Goal: Information Seeking & Learning: Check status

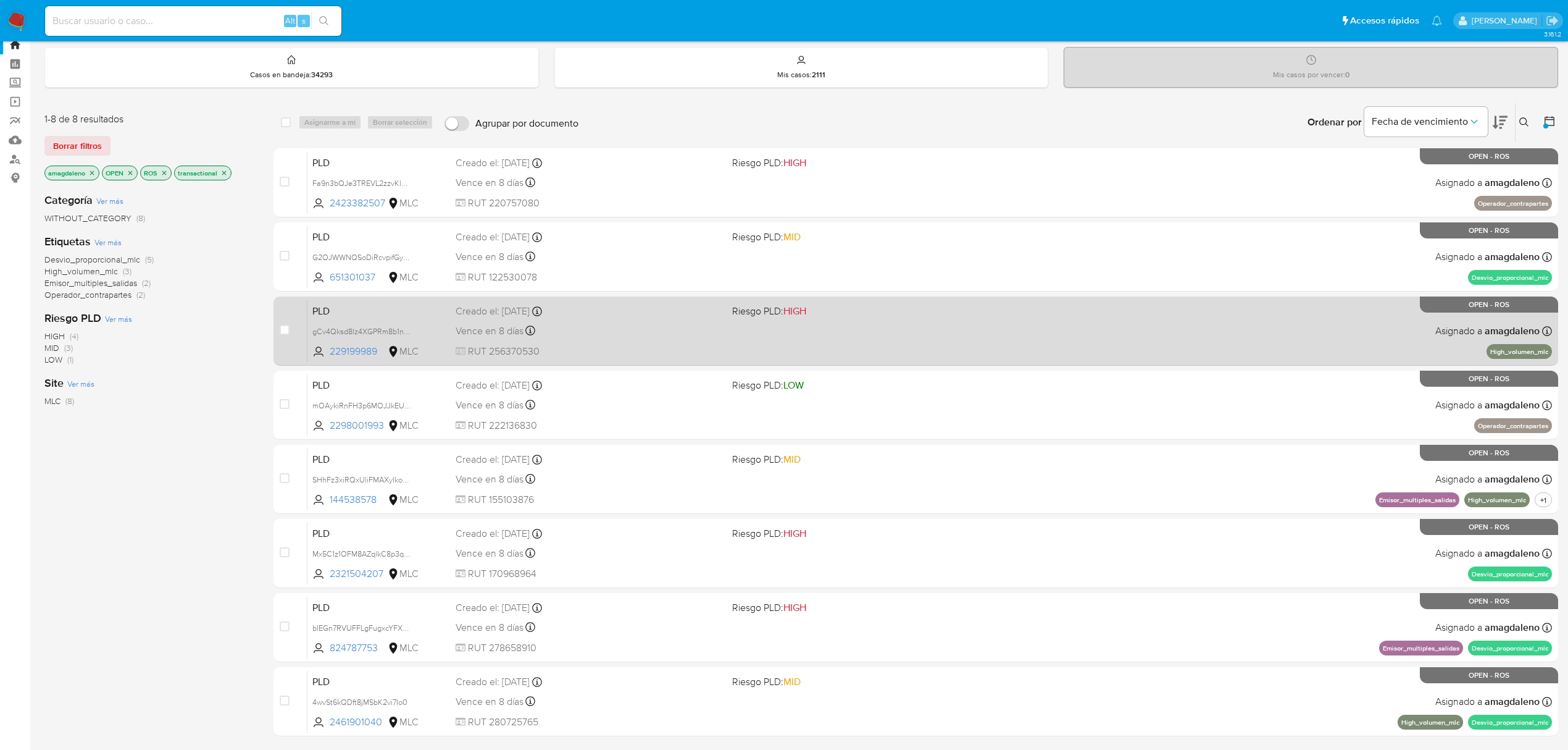
scroll to position [121, 0]
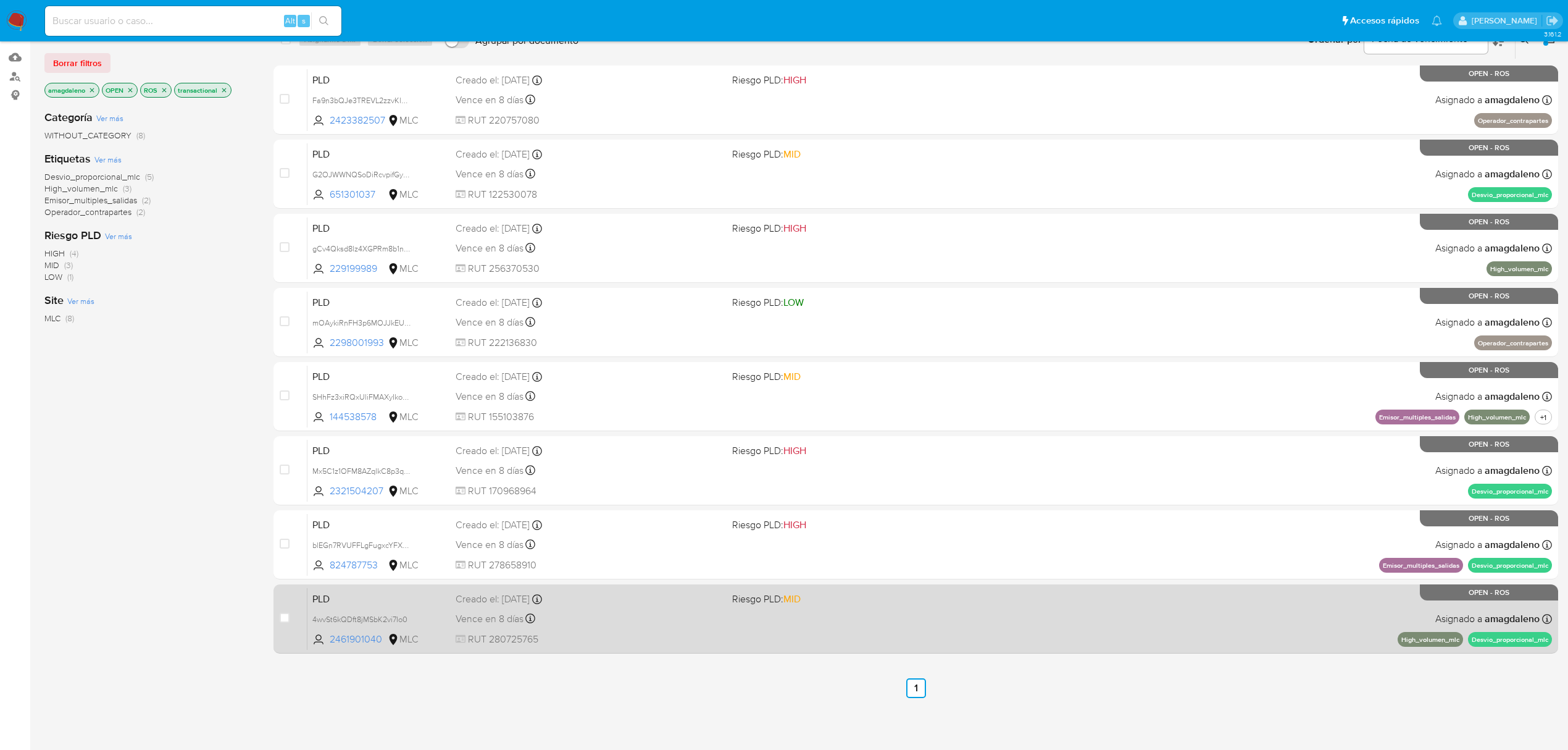
click at [631, 616] on div "Vence en 8 días Vence el 10/10/2025 16:06:12" at bounding box center [589, 618] width 267 height 17
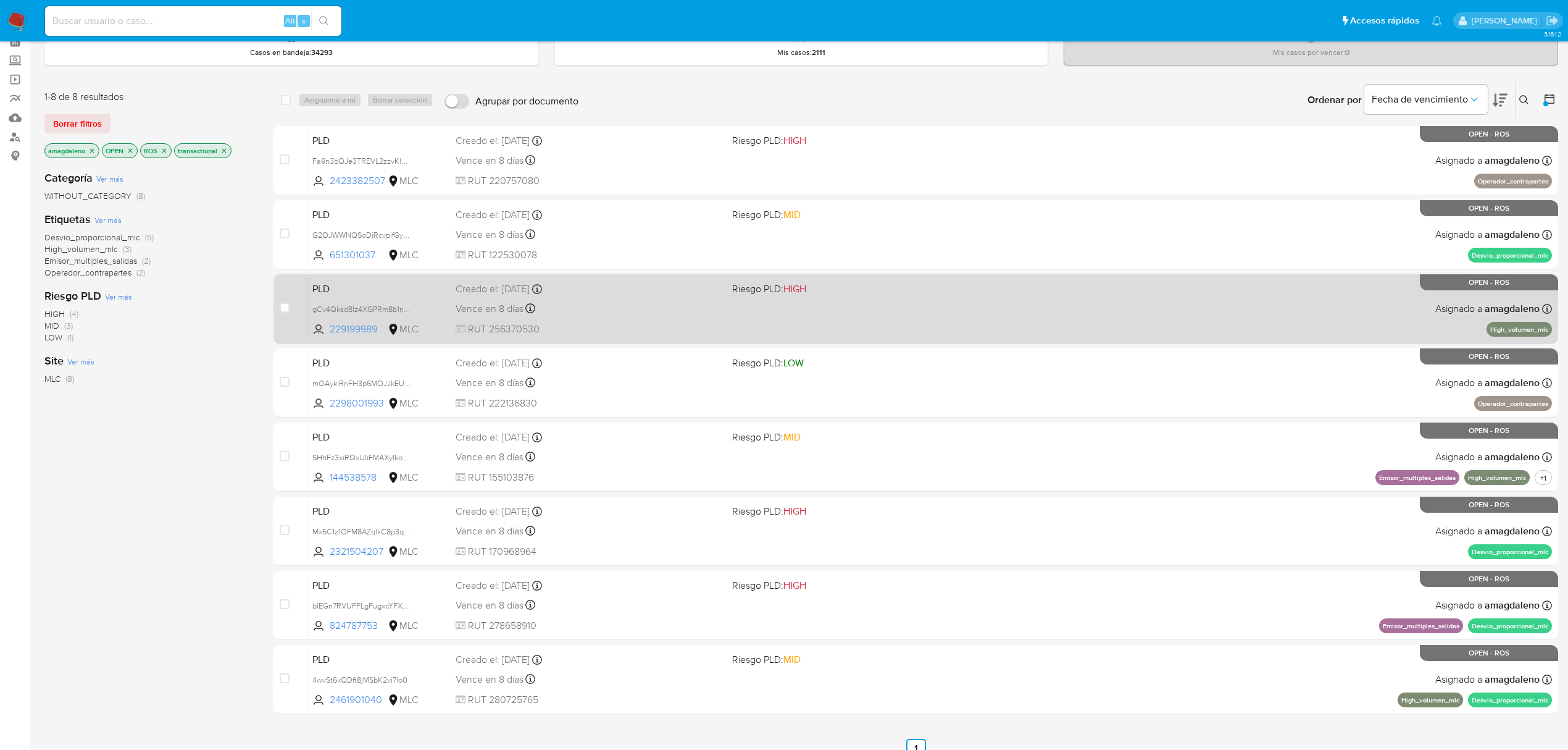
scroll to position [0, 0]
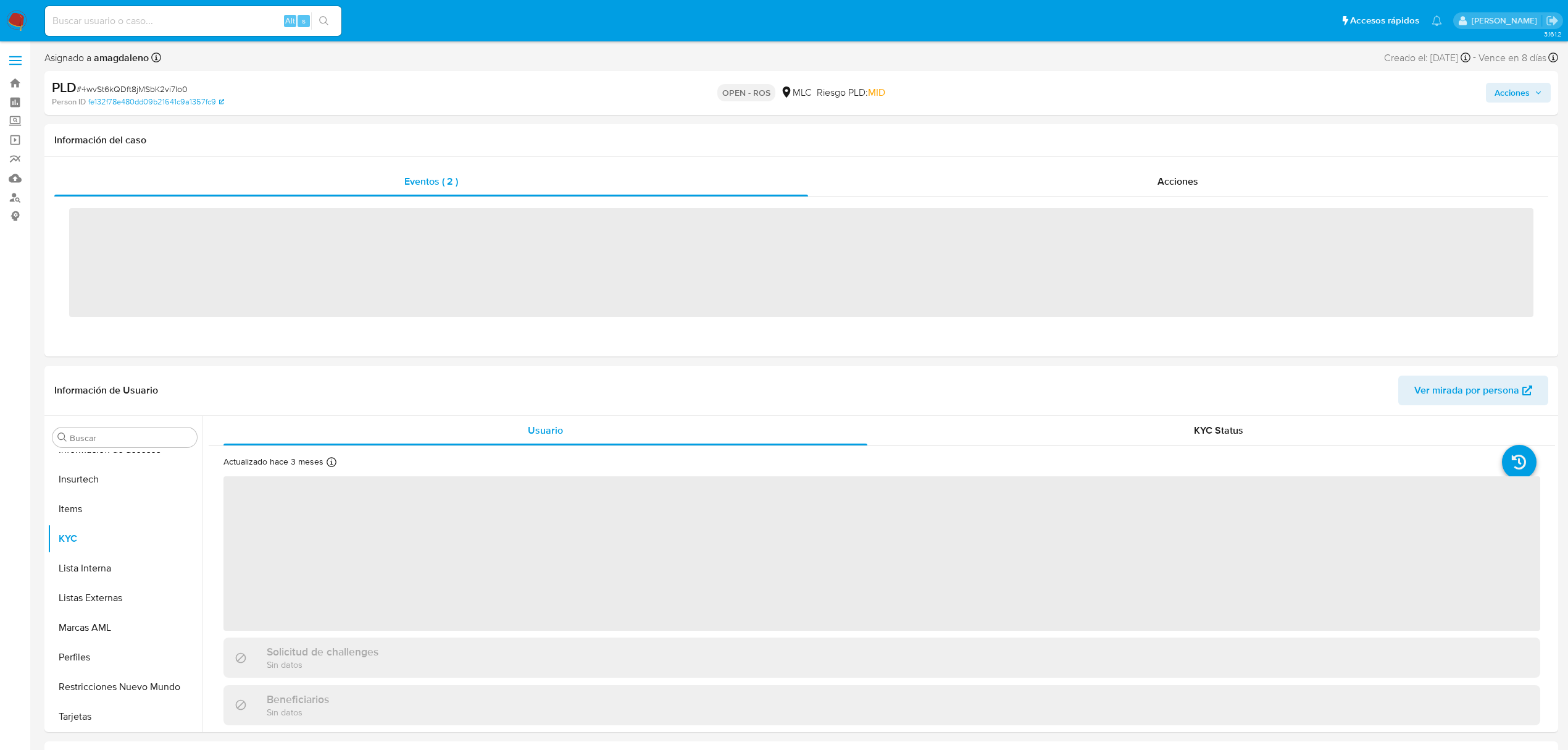
scroll to position [581, 0]
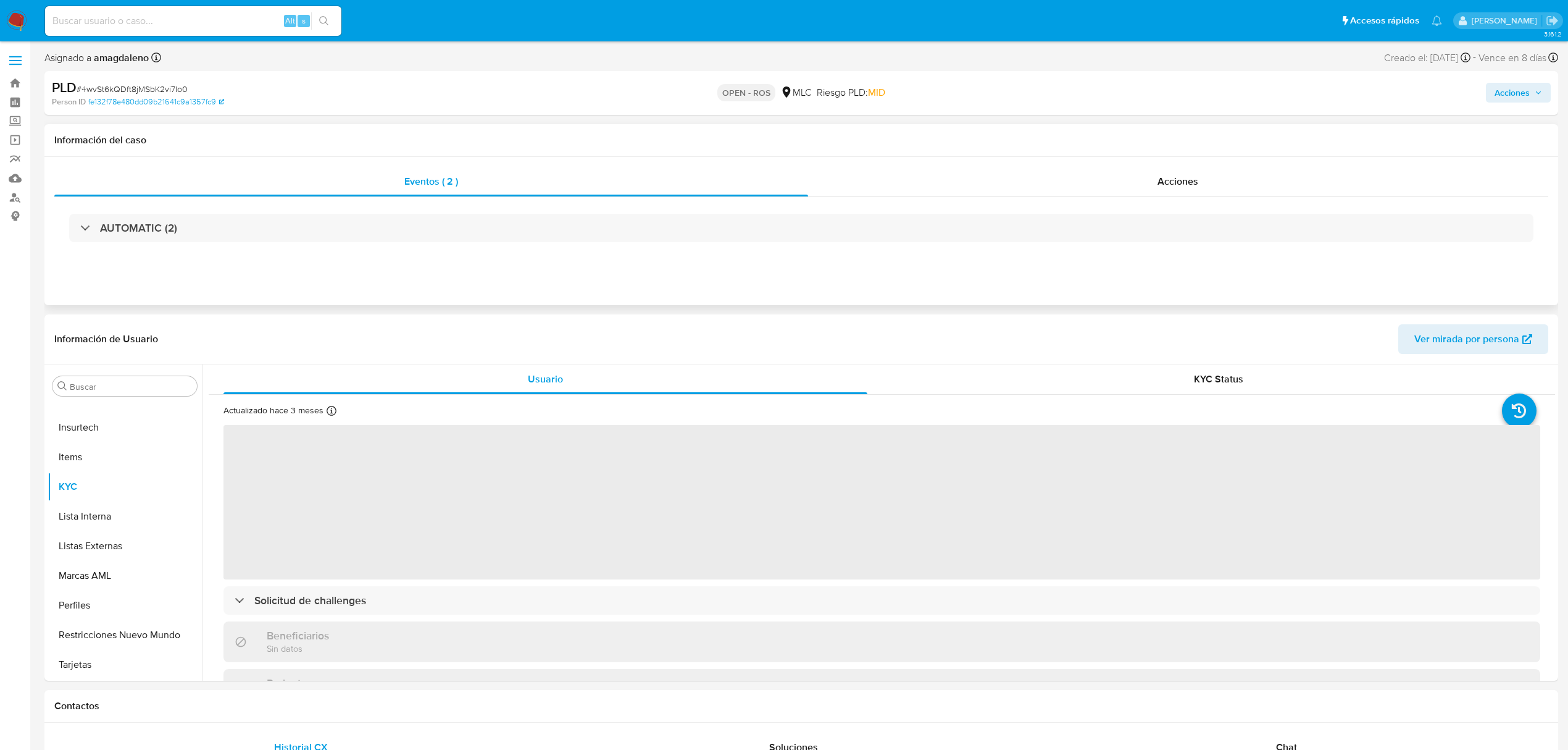
select select "10"
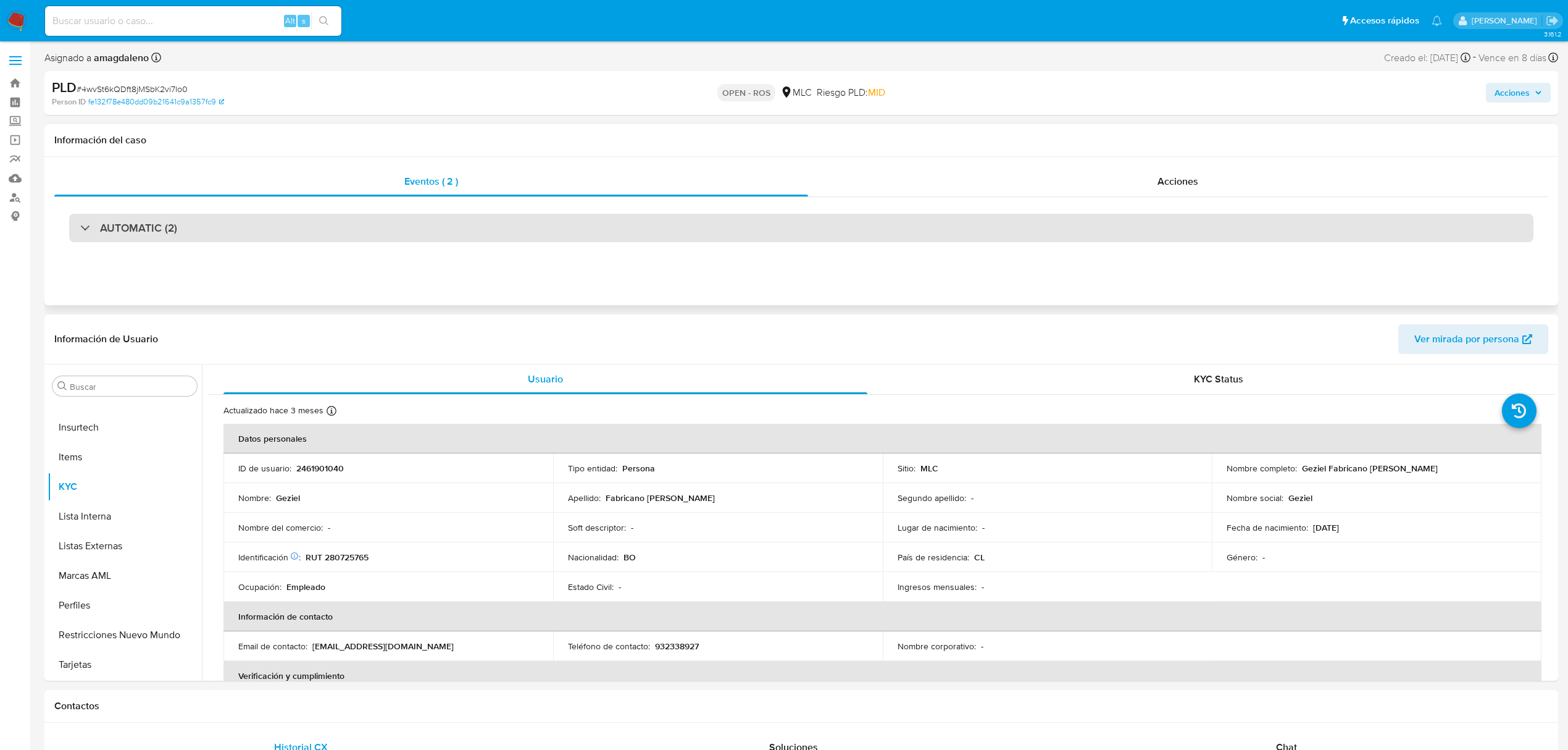
click at [546, 230] on div "AUTOMATIC (2)" at bounding box center [801, 228] width 1465 height 28
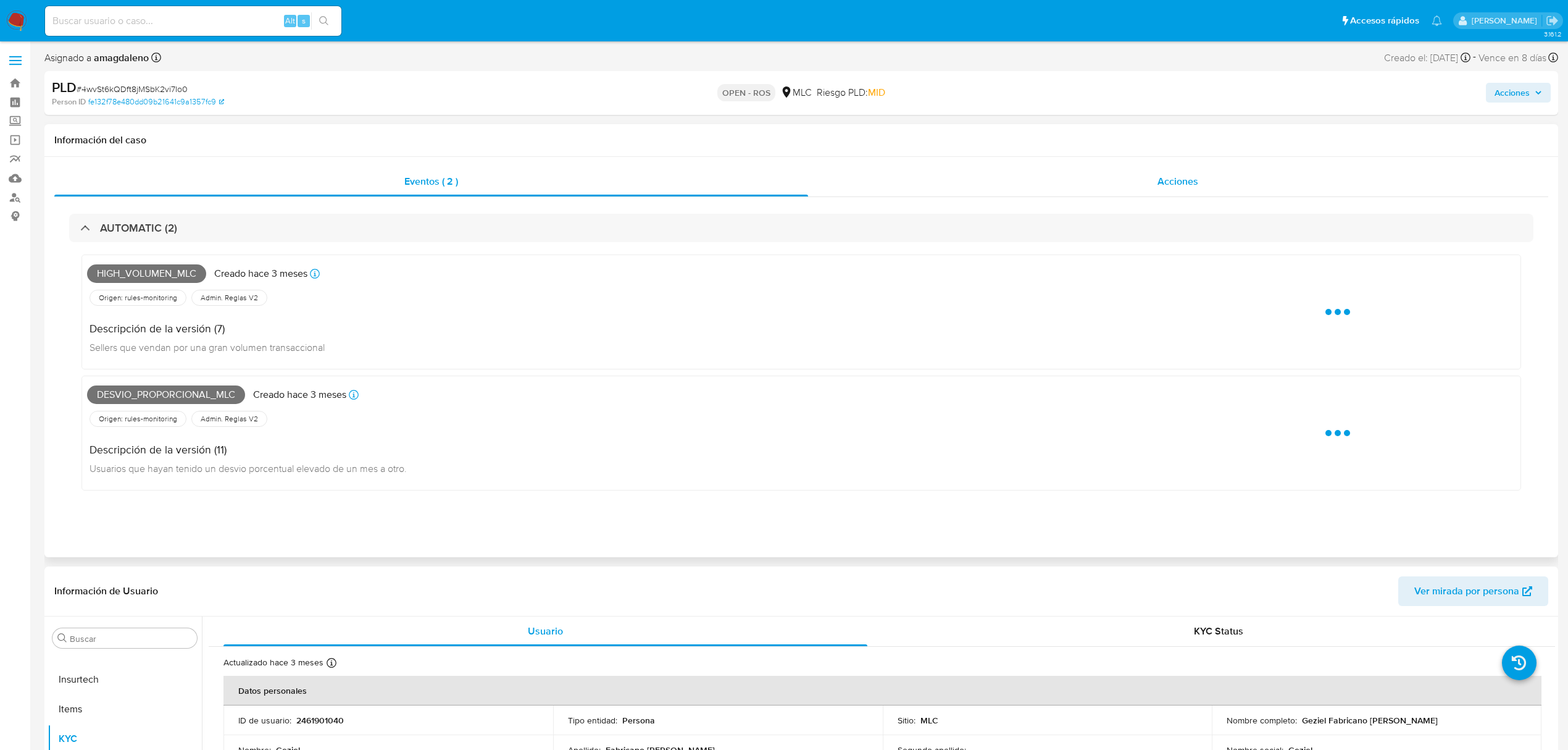
click at [1028, 182] on div "Acciones" at bounding box center [1178, 182] width 741 height 30
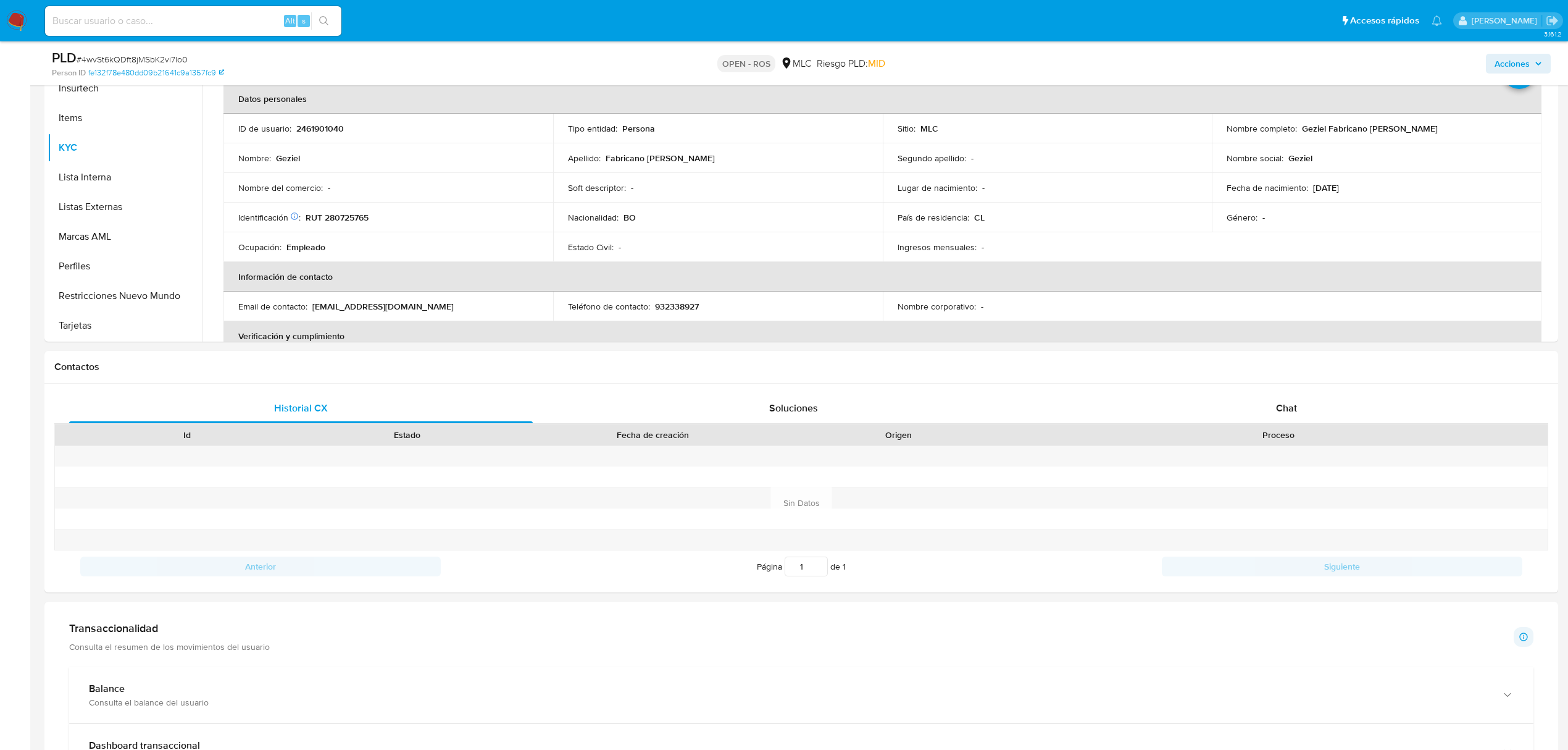
scroll to position [247, 0]
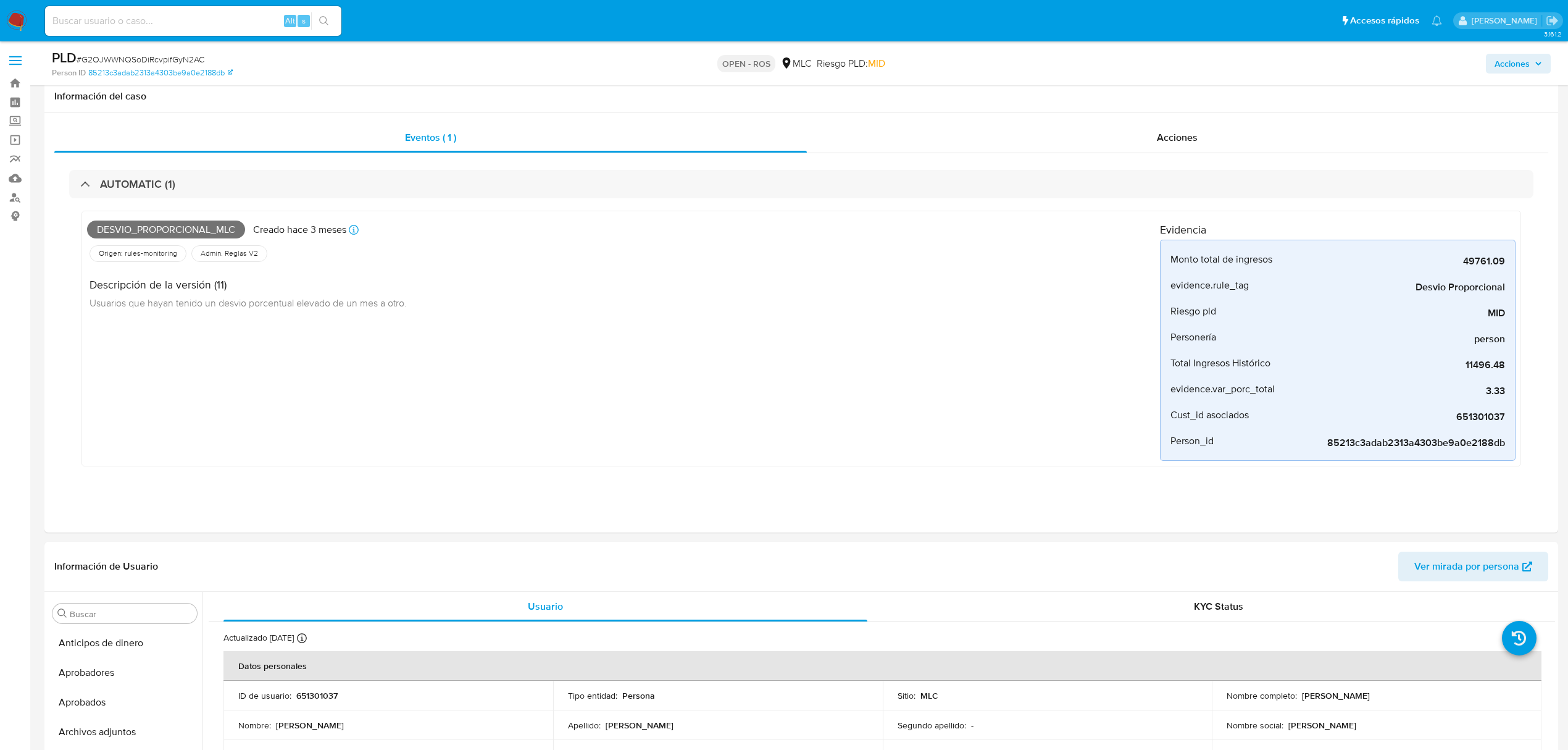
select select "10"
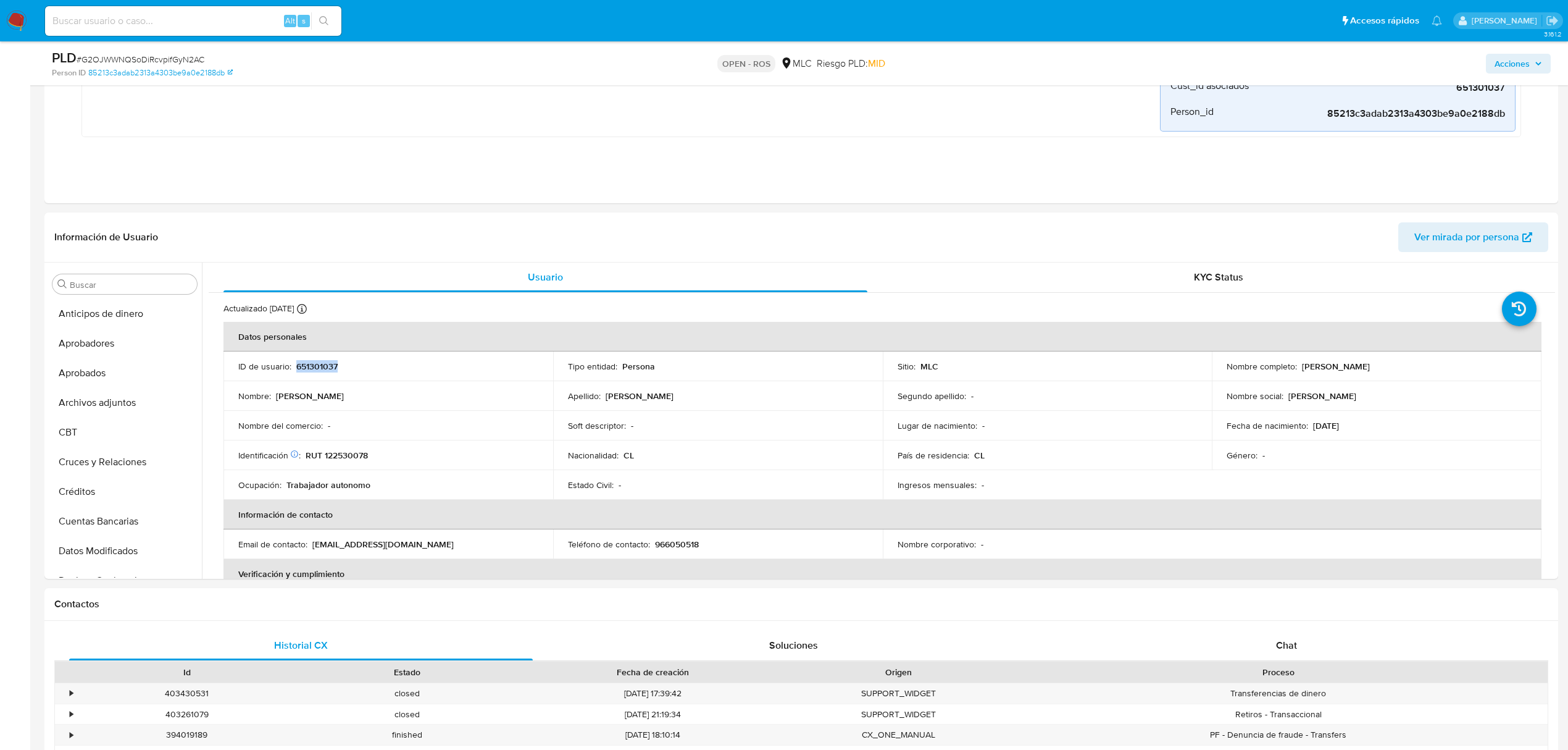
scroll to position [581, 0]
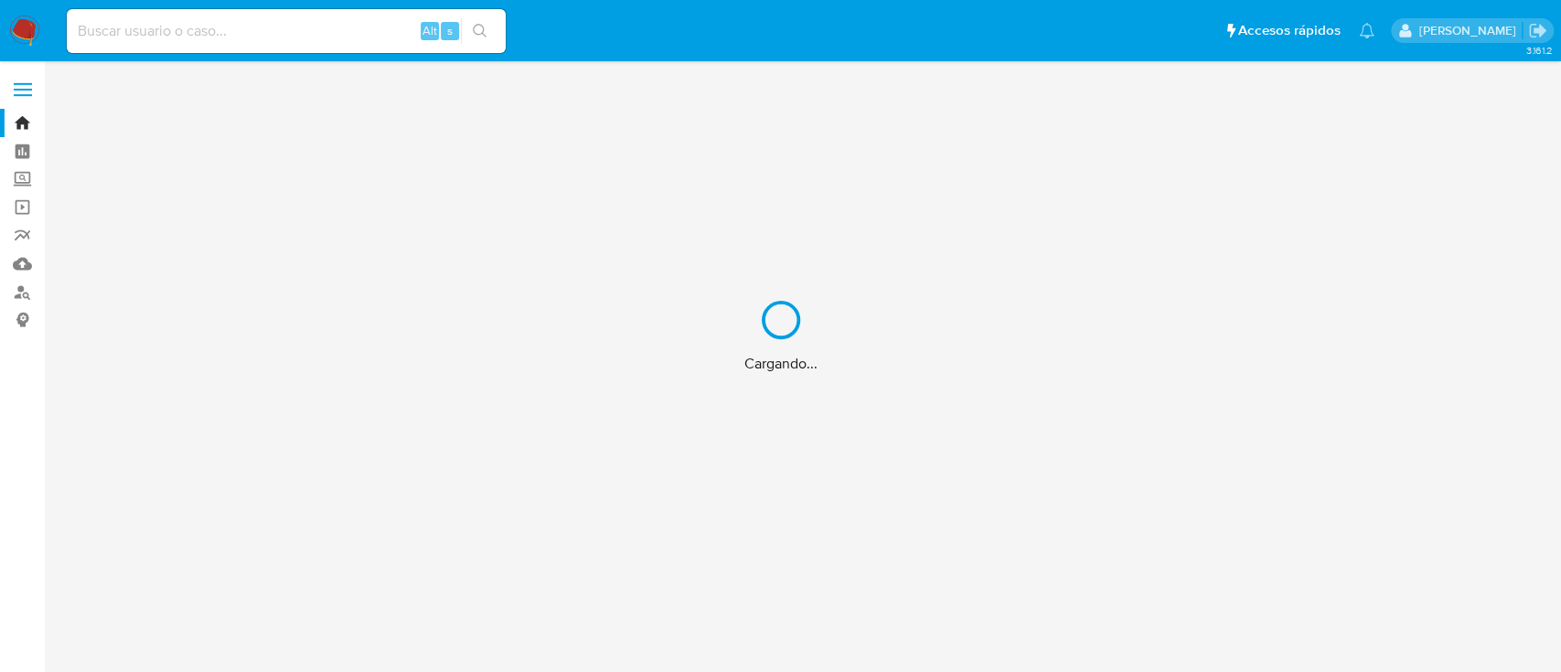
click at [253, 30] on div "Cargando..." at bounding box center [780, 336] width 1561 height 672
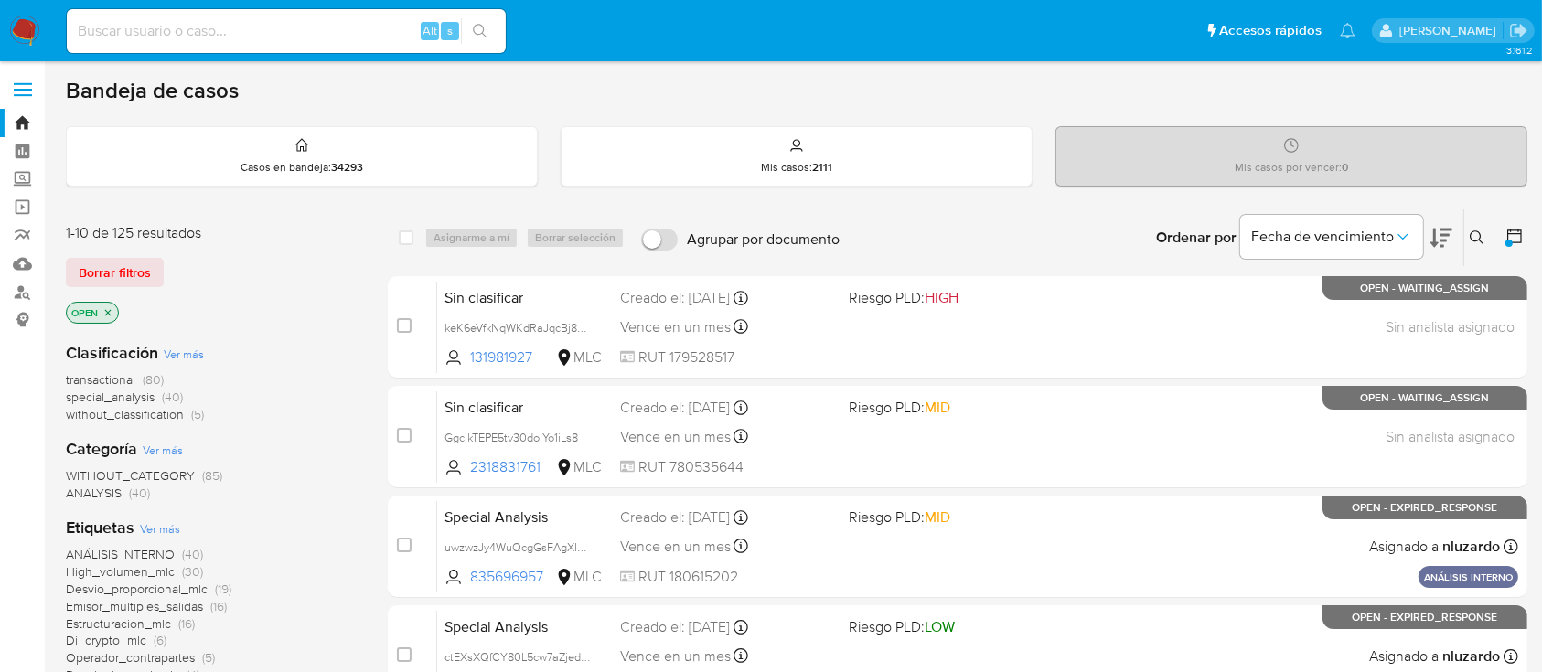
click at [170, 14] on div "Alt s" at bounding box center [286, 31] width 439 height 44
click at [173, 30] on input at bounding box center [286, 31] width 439 height 24
paste input "5J97jZ18gQ4Yanfhyq3N71LV"
type input "5J97jZ18gQ4Yanfhyq3N71LV"
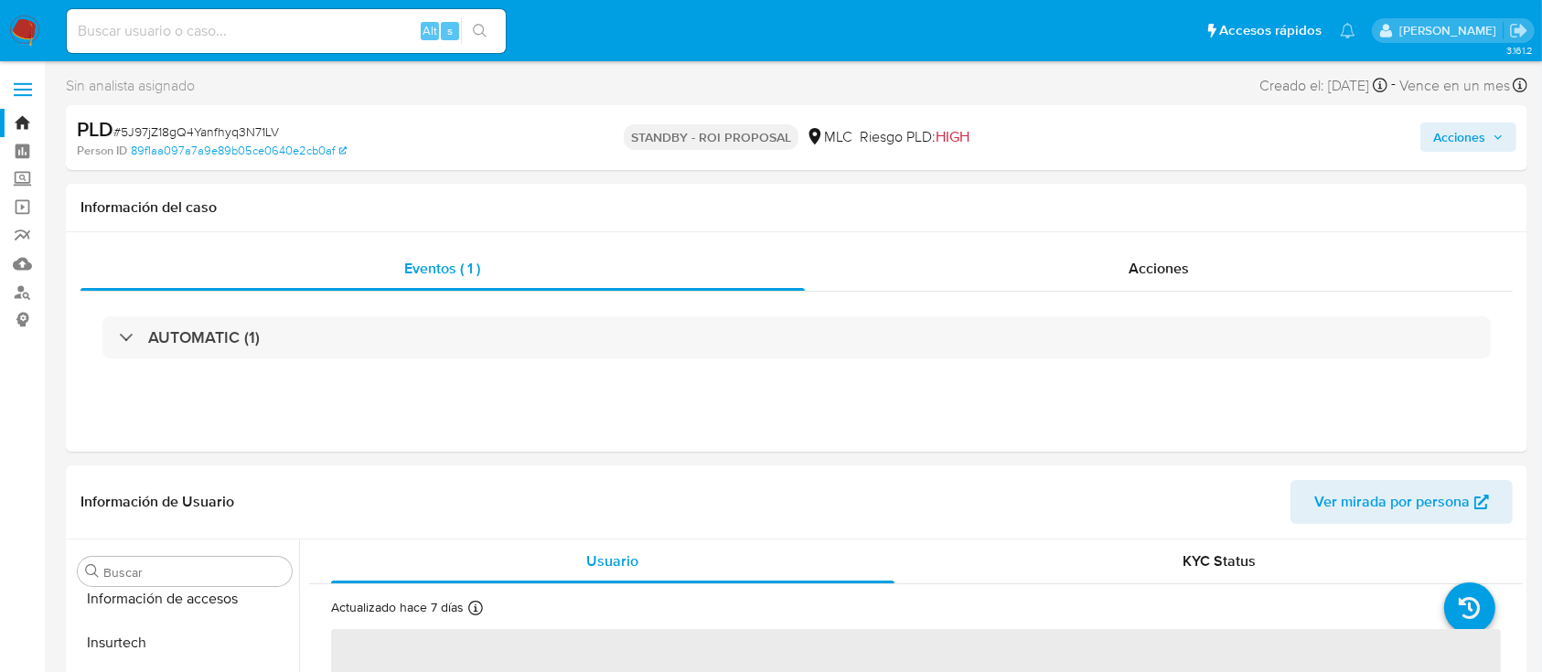
scroll to position [860, 0]
select select "10"
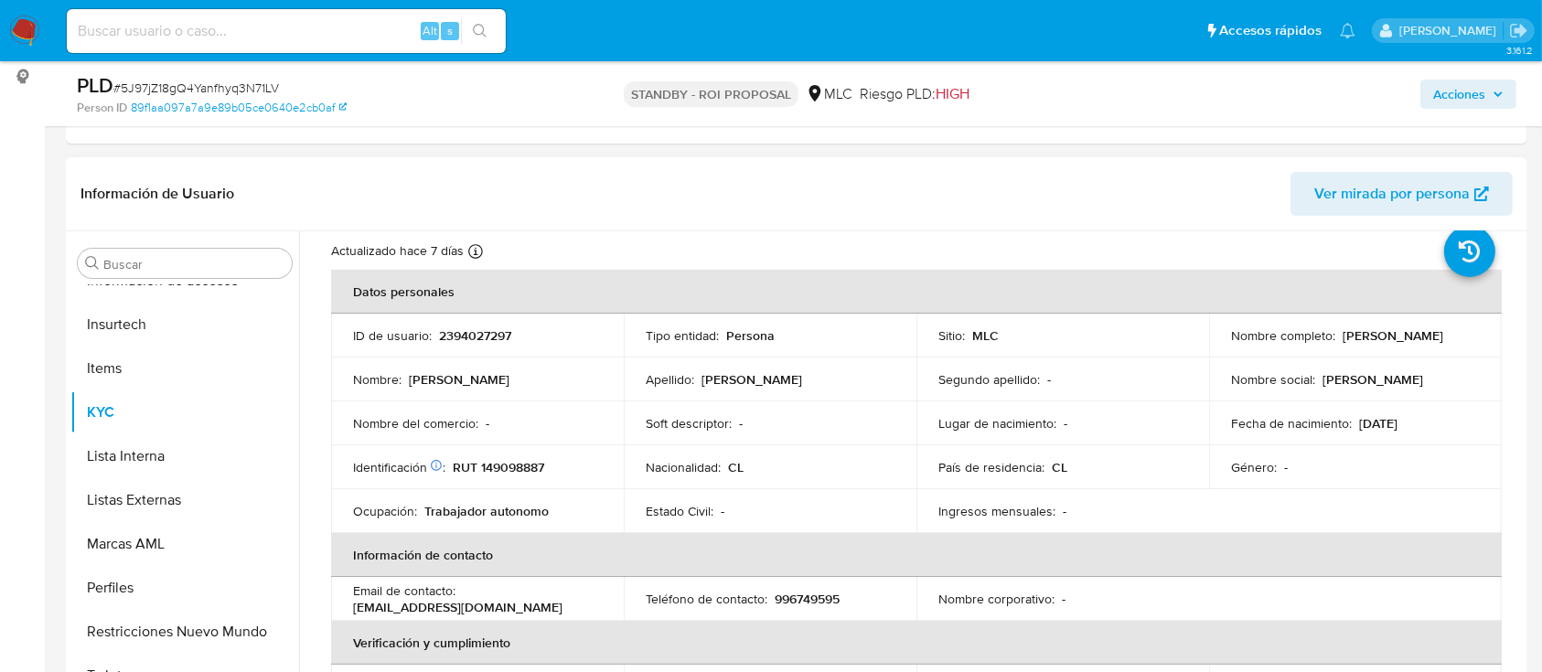
scroll to position [122, 0]
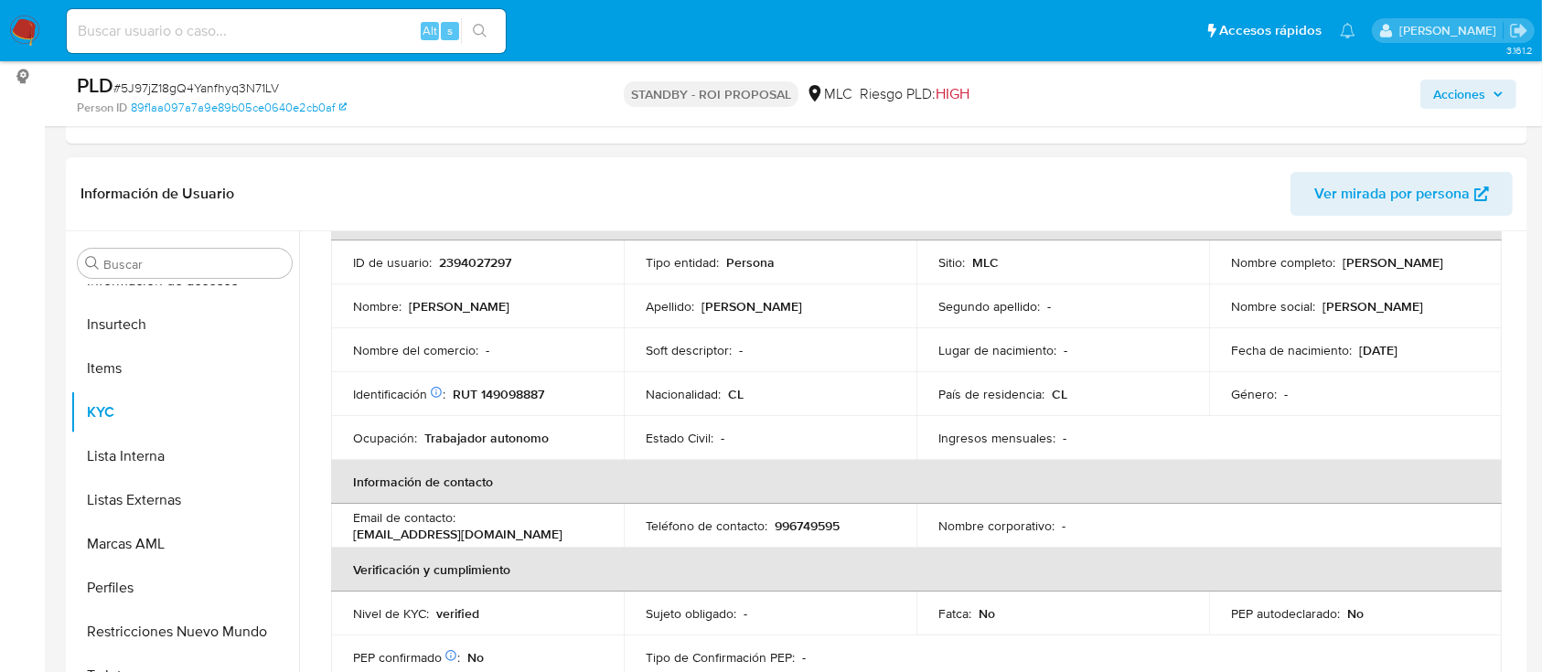
click at [453, 261] on p "2394027297" at bounding box center [475, 262] width 72 height 16
copy p "2394027297"
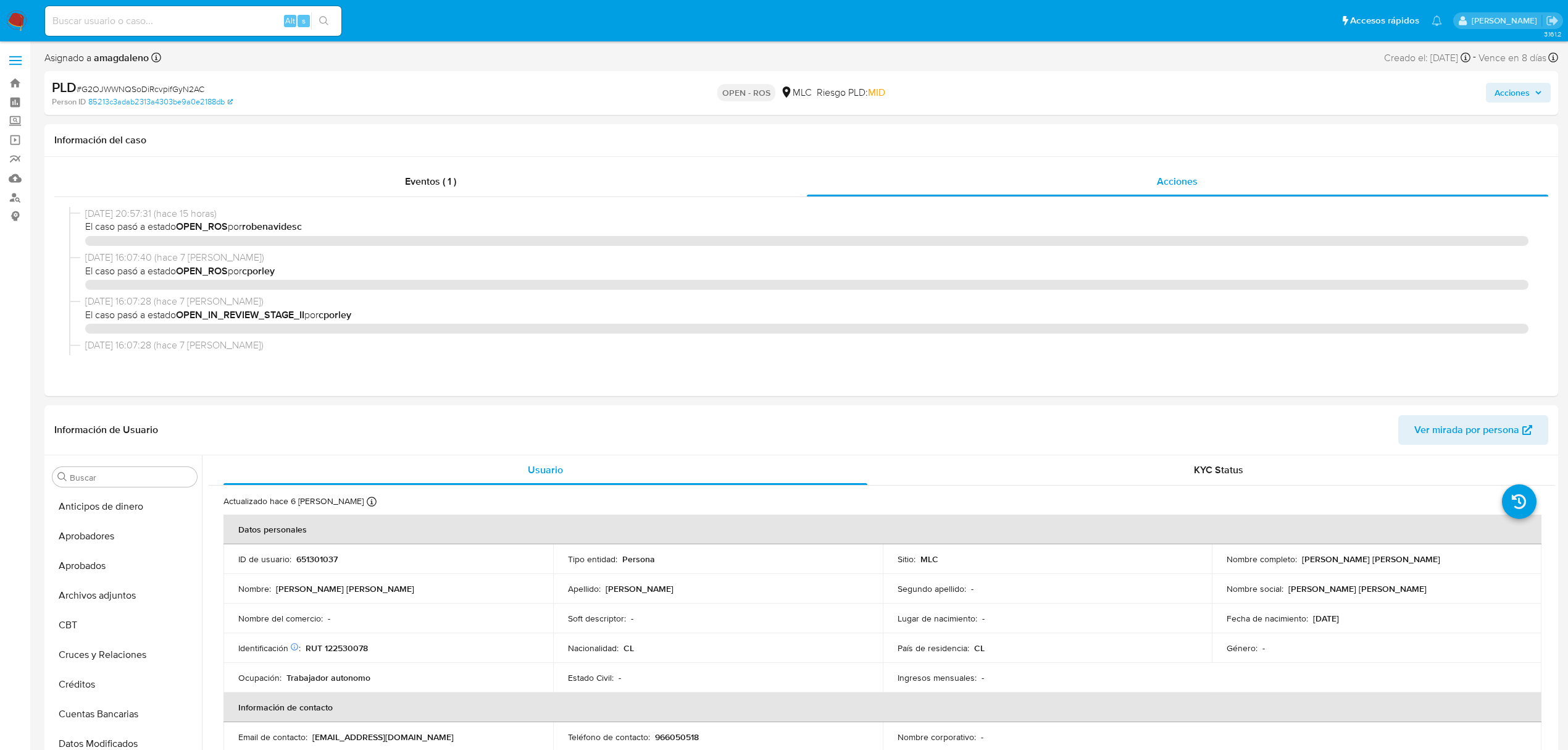
select select "10"
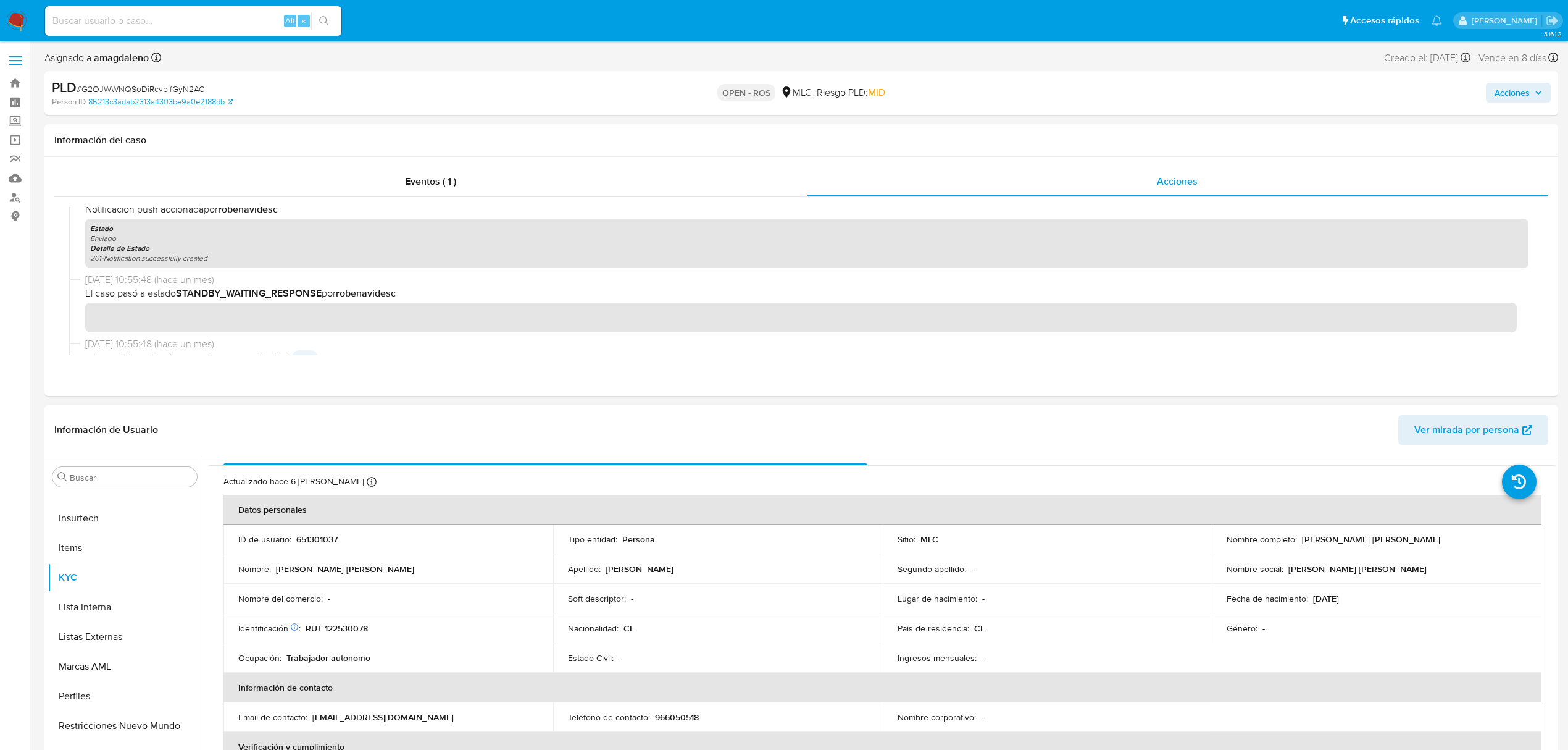
scroll to position [11, 0]
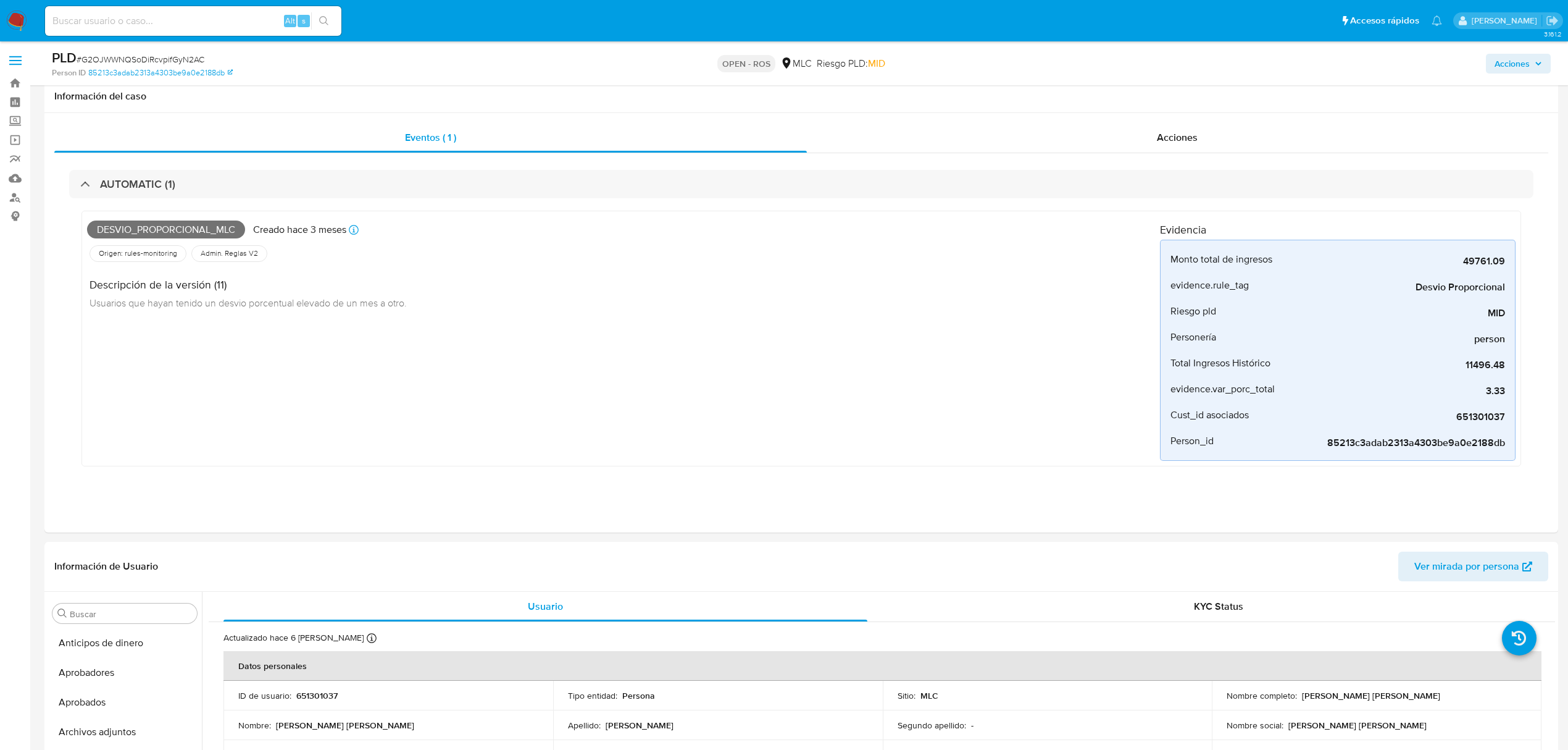
select select "10"
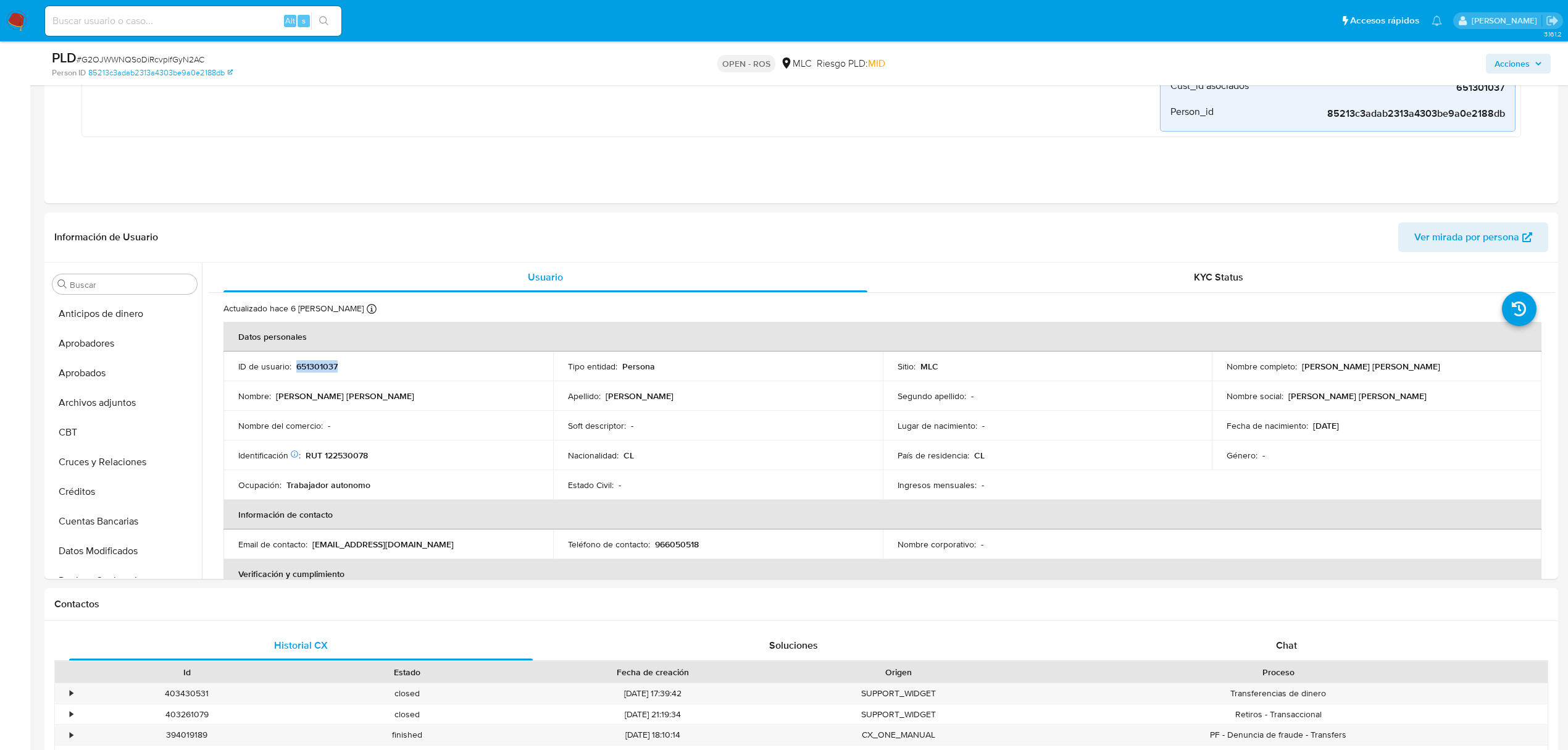
scroll to position [581, 0]
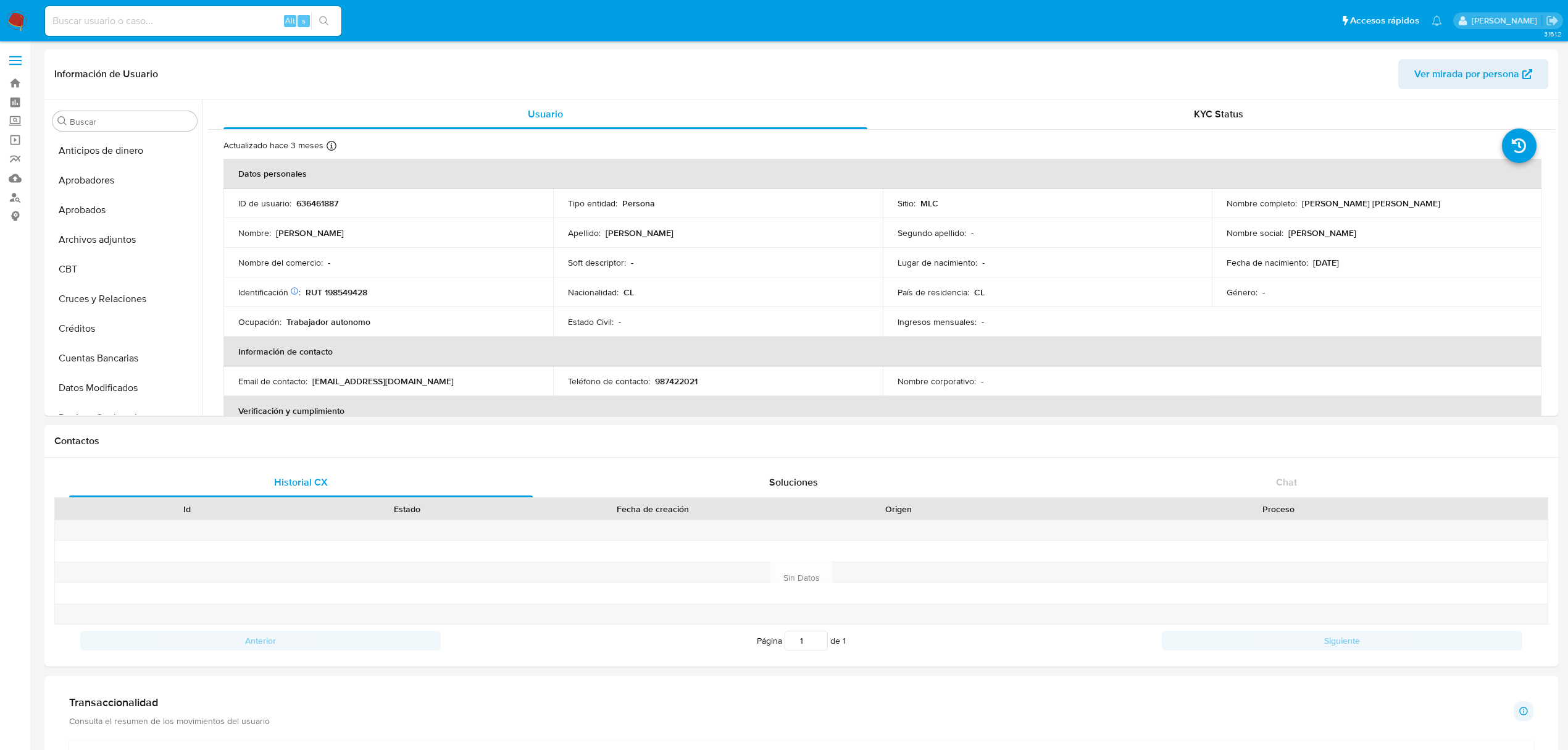
select select "10"
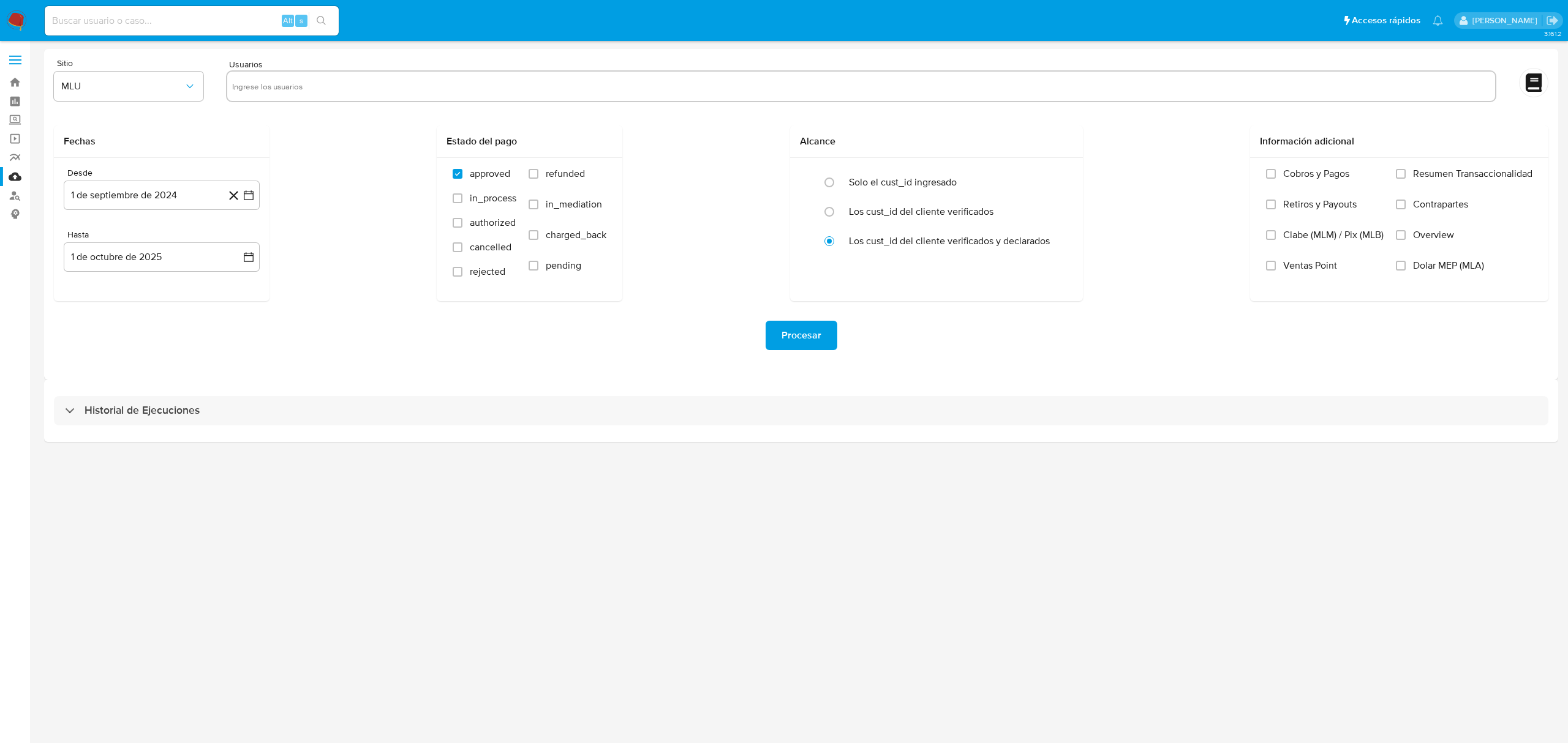
click at [202, 13] on div "Alt s" at bounding box center [192, 21] width 294 height 29
click at [202, 17] on input at bounding box center [192, 21] width 294 height 16
paste input "fTQG60uoDEkzn7id7Ca80ekS"
click at [202, 17] on input at bounding box center [192, 21] width 294 height 16
type input "fTQG60uoDEkzn7id7Ca80ekS"
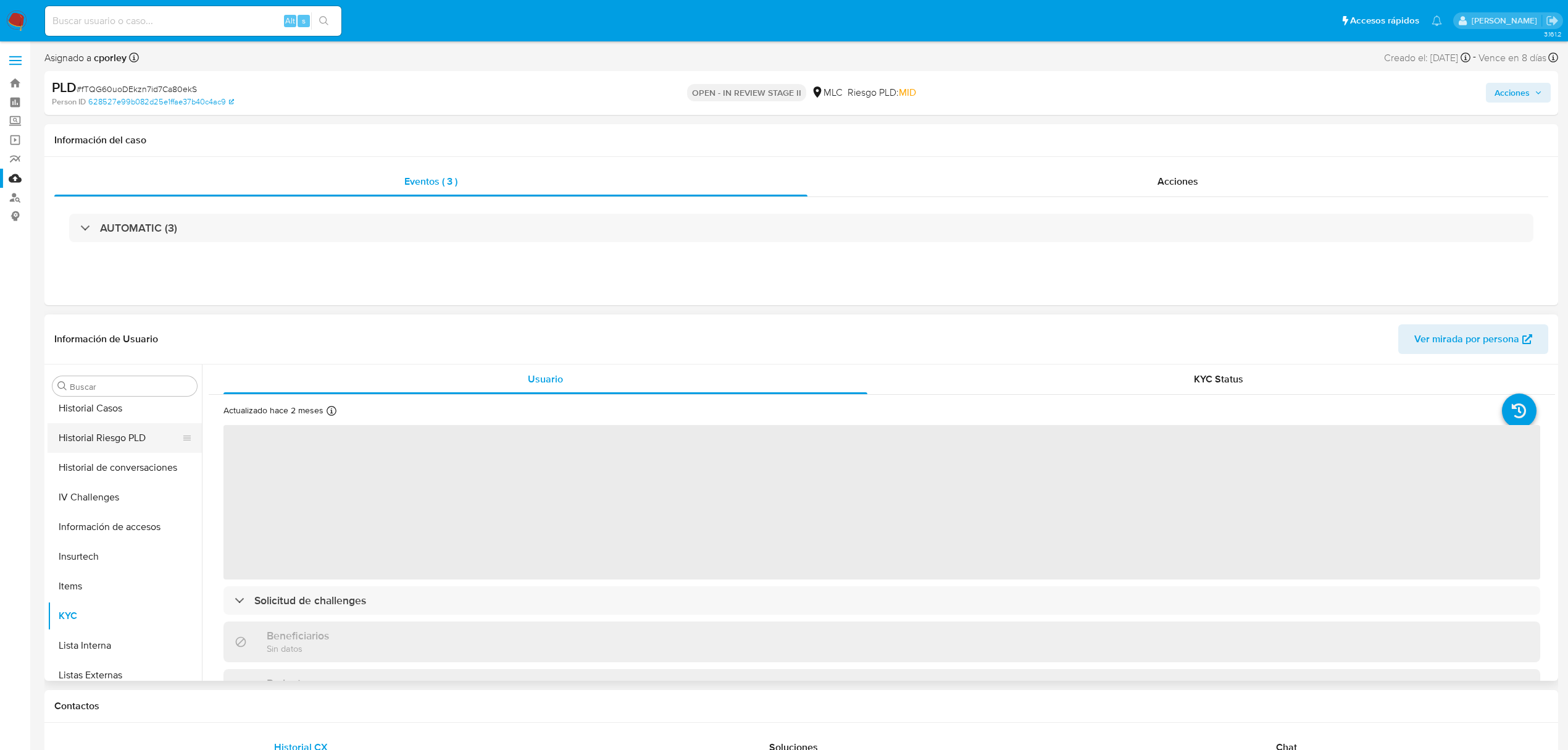
scroll to position [334, 0]
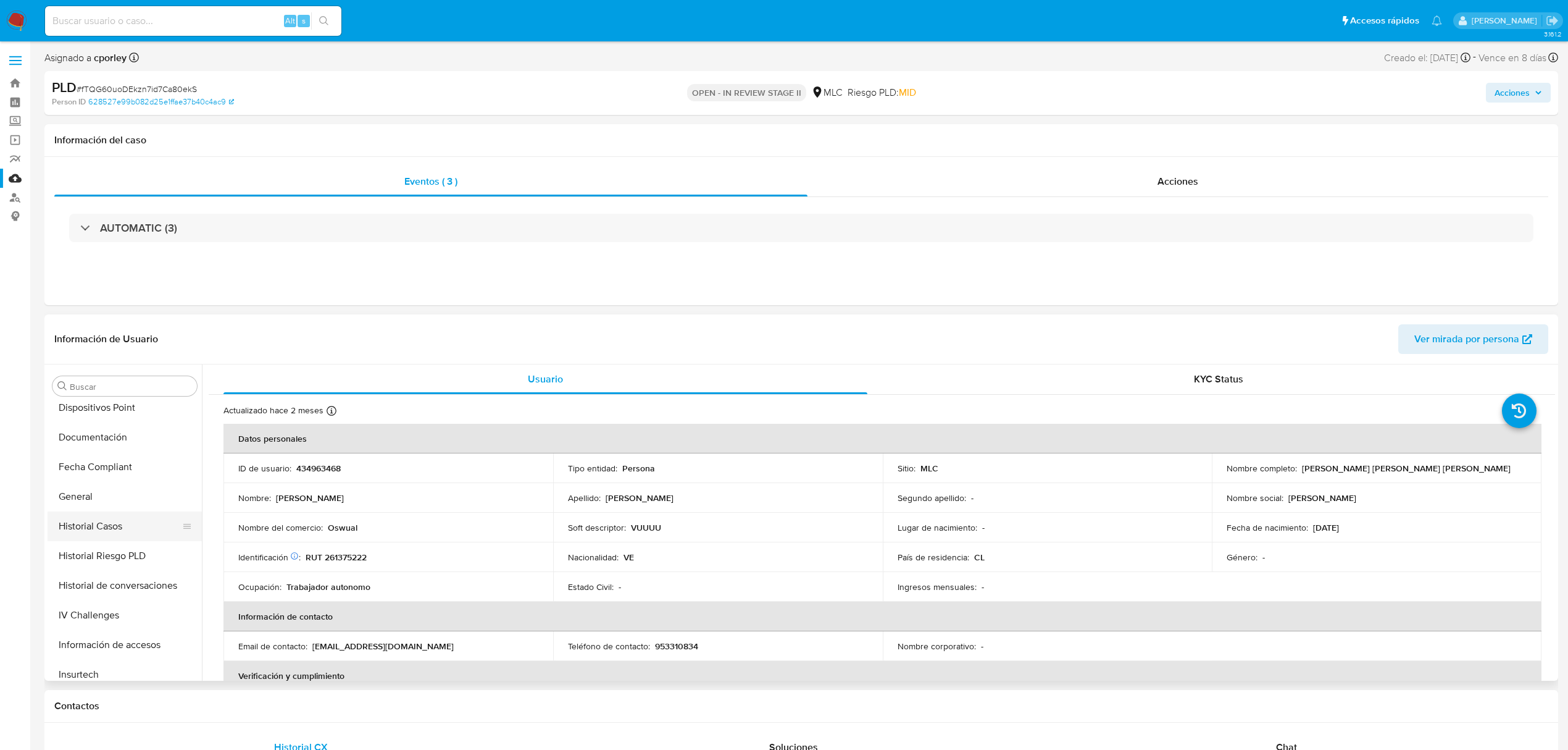
click at [111, 532] on button "Historial Casos" at bounding box center [120, 526] width 145 height 30
select select "10"
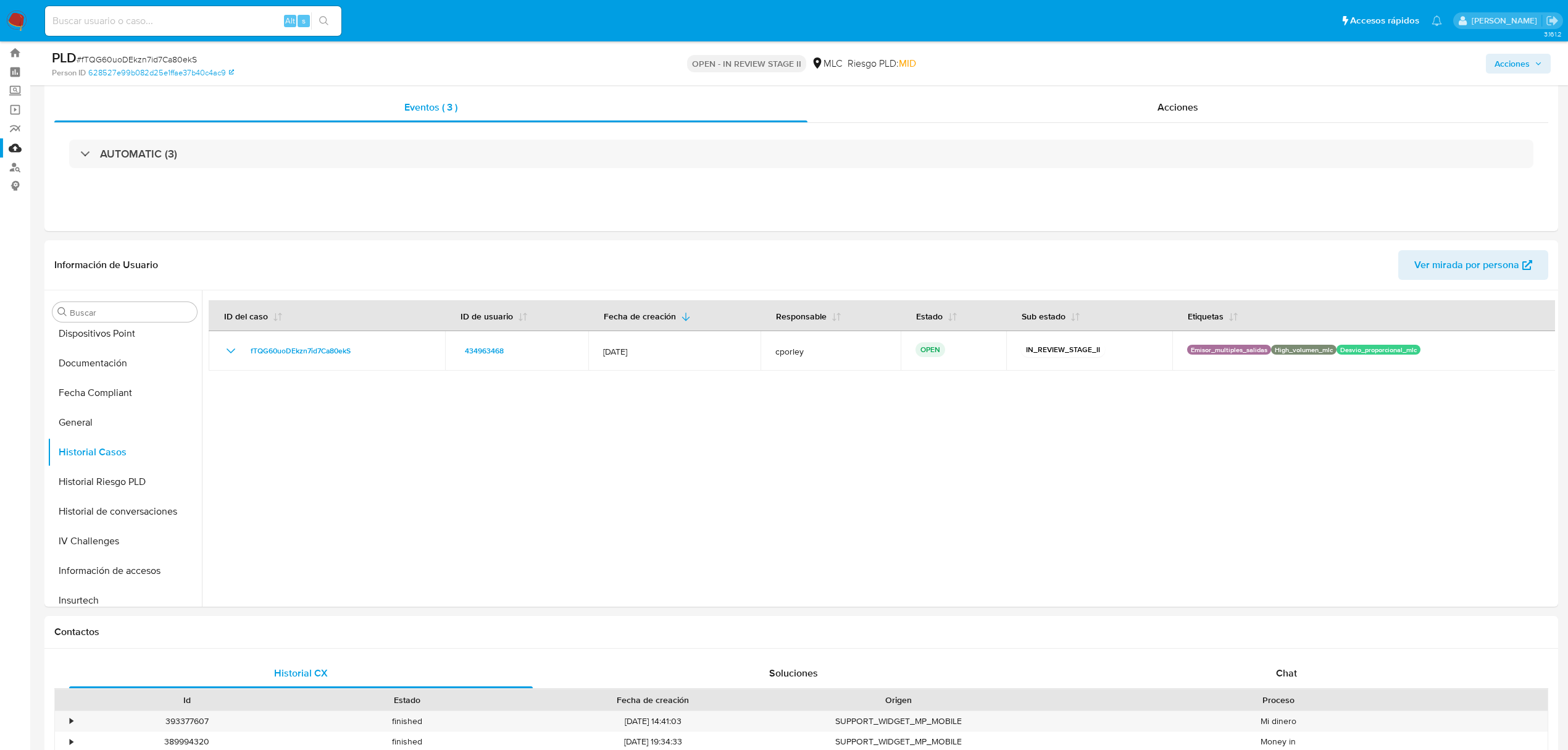
scroll to position [37, 0]
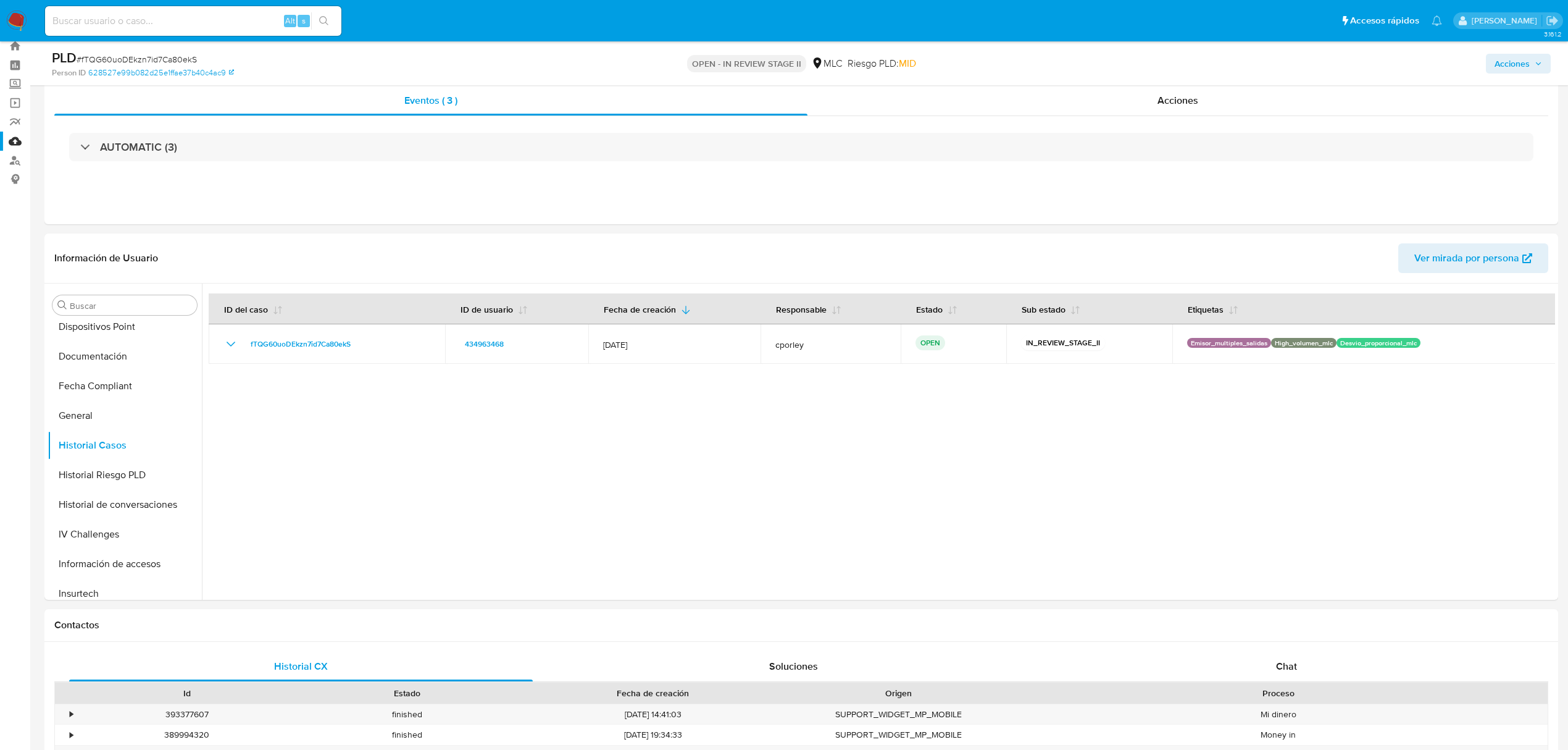
click at [178, 25] on input at bounding box center [193, 21] width 296 height 16
paste input "TNZ2H2CQT0TnXdG5qUcpFGzw"
type input "TNZ2H2CQT0TnXdG5qUcpFGzw"
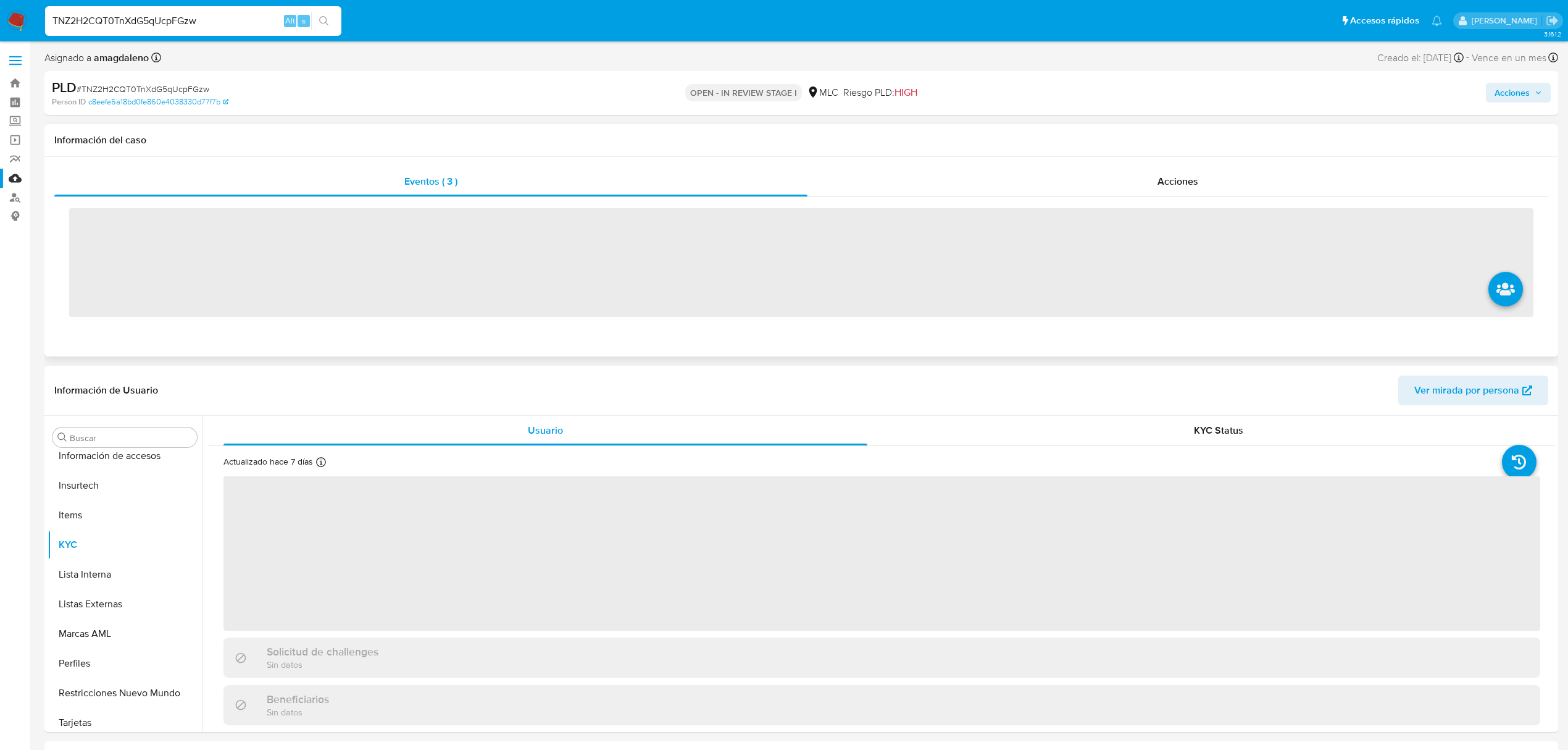
scroll to position [581, 0]
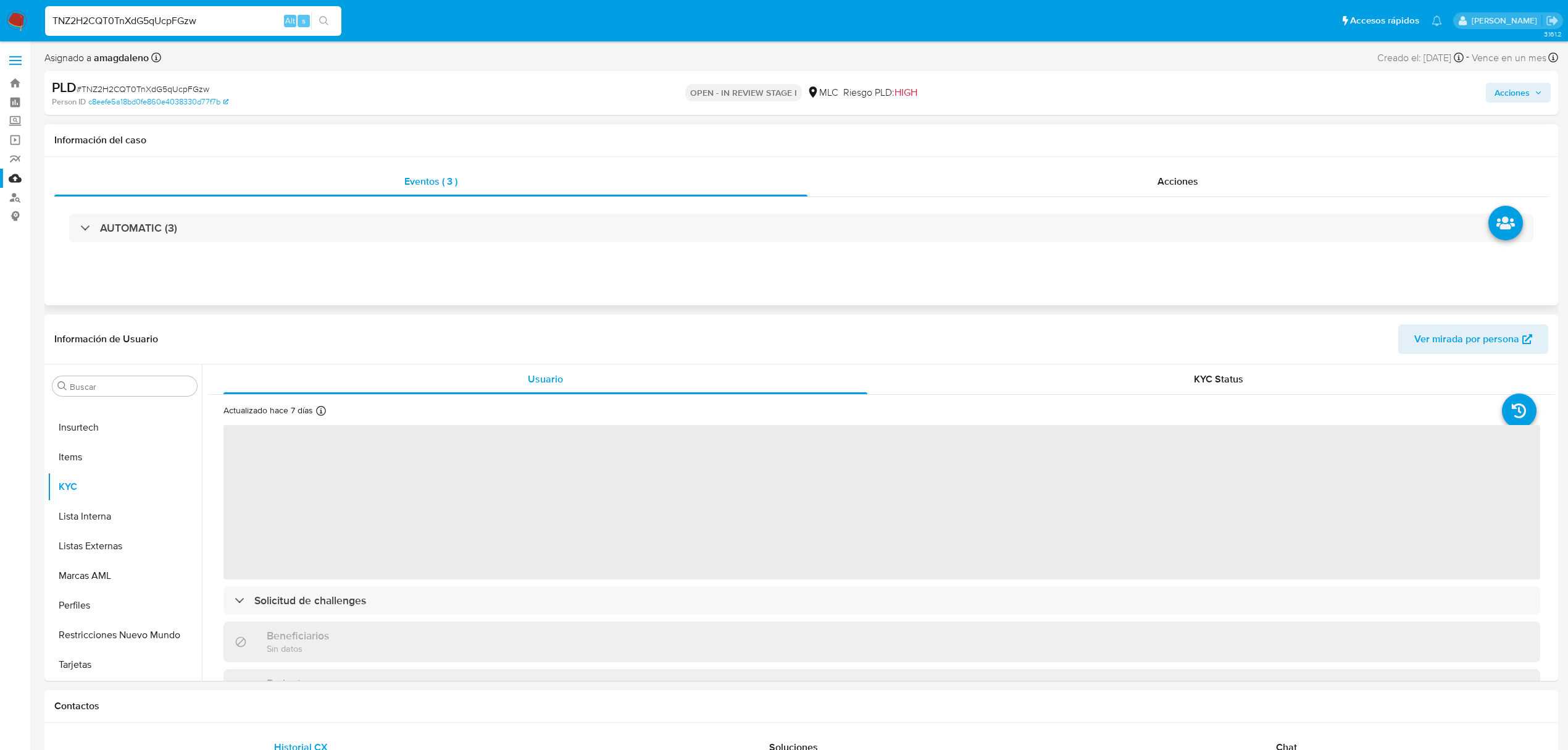
select select "10"
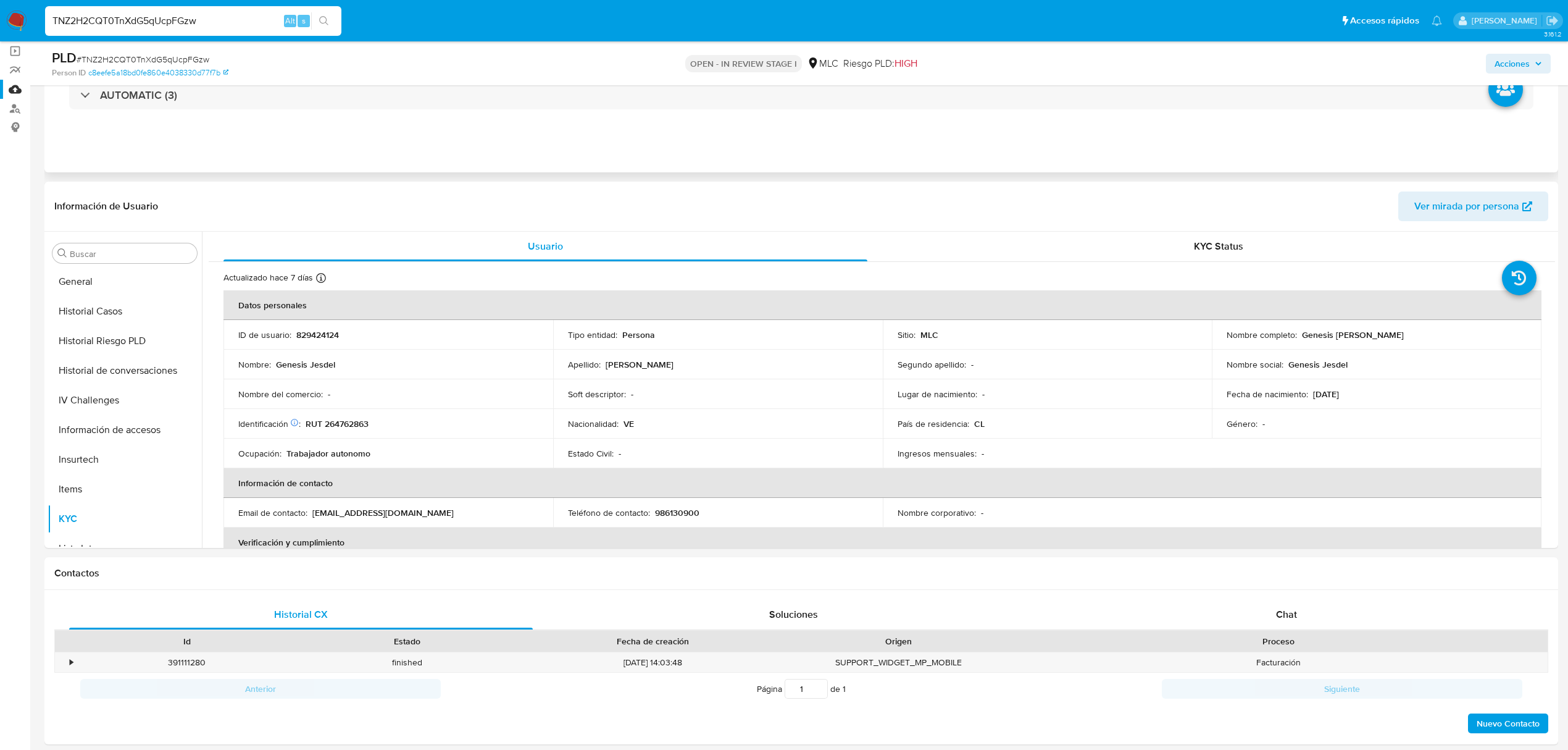
scroll to position [0, 0]
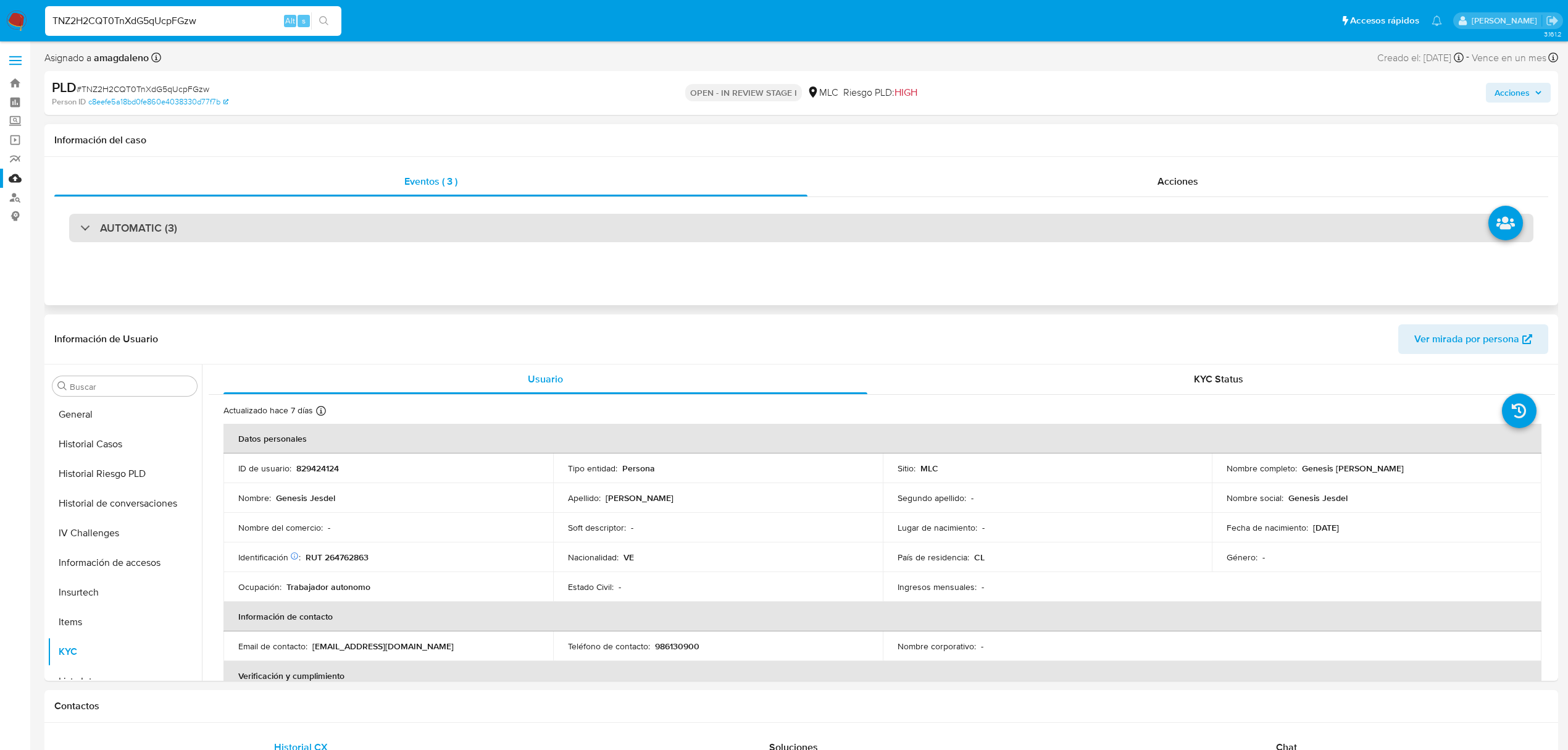
click at [499, 214] on div "AUTOMATIC (3)" at bounding box center [801, 228] width 1465 height 28
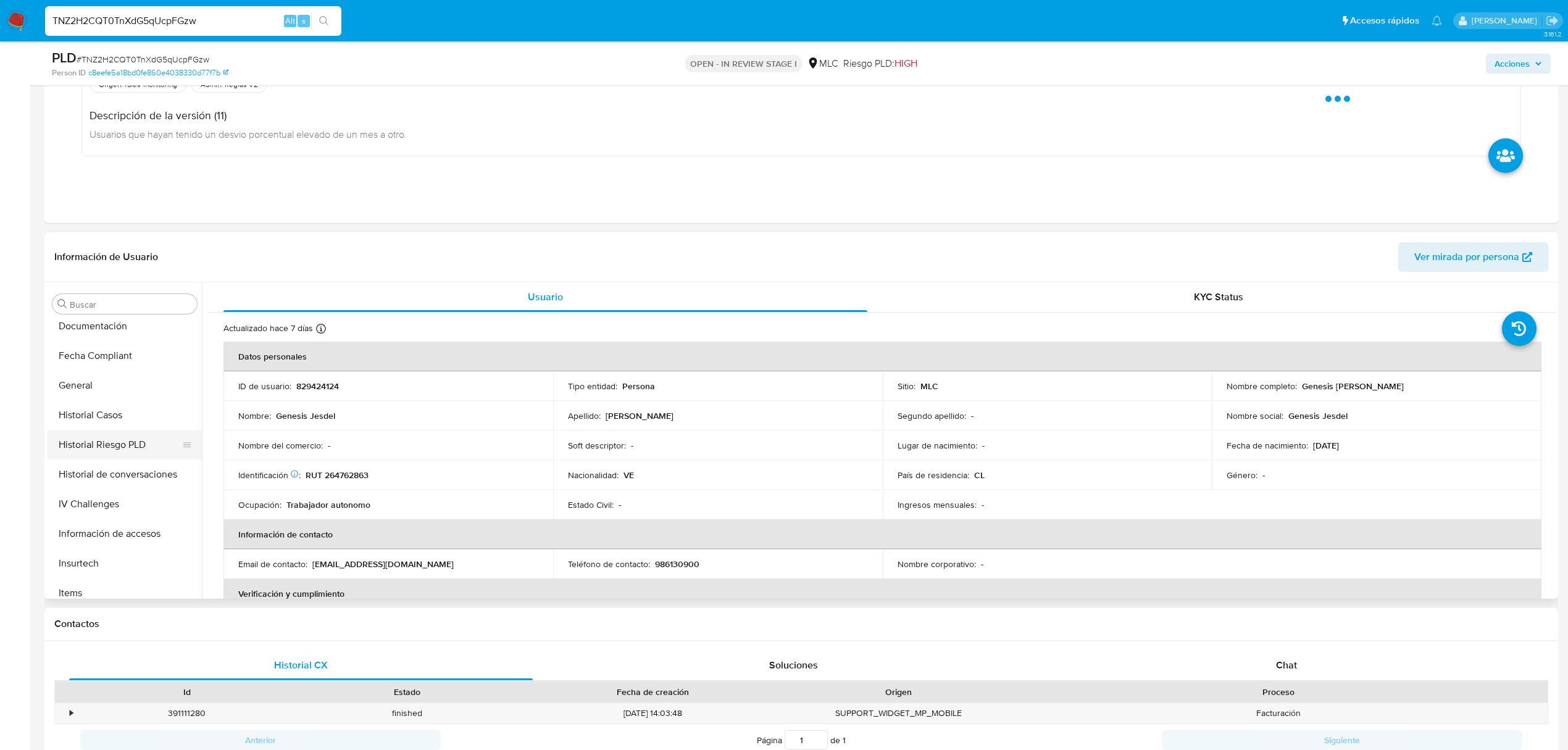
scroll to position [334, 0]
click at [75, 433] on button "Historial Casos" at bounding box center [120, 444] width 145 height 30
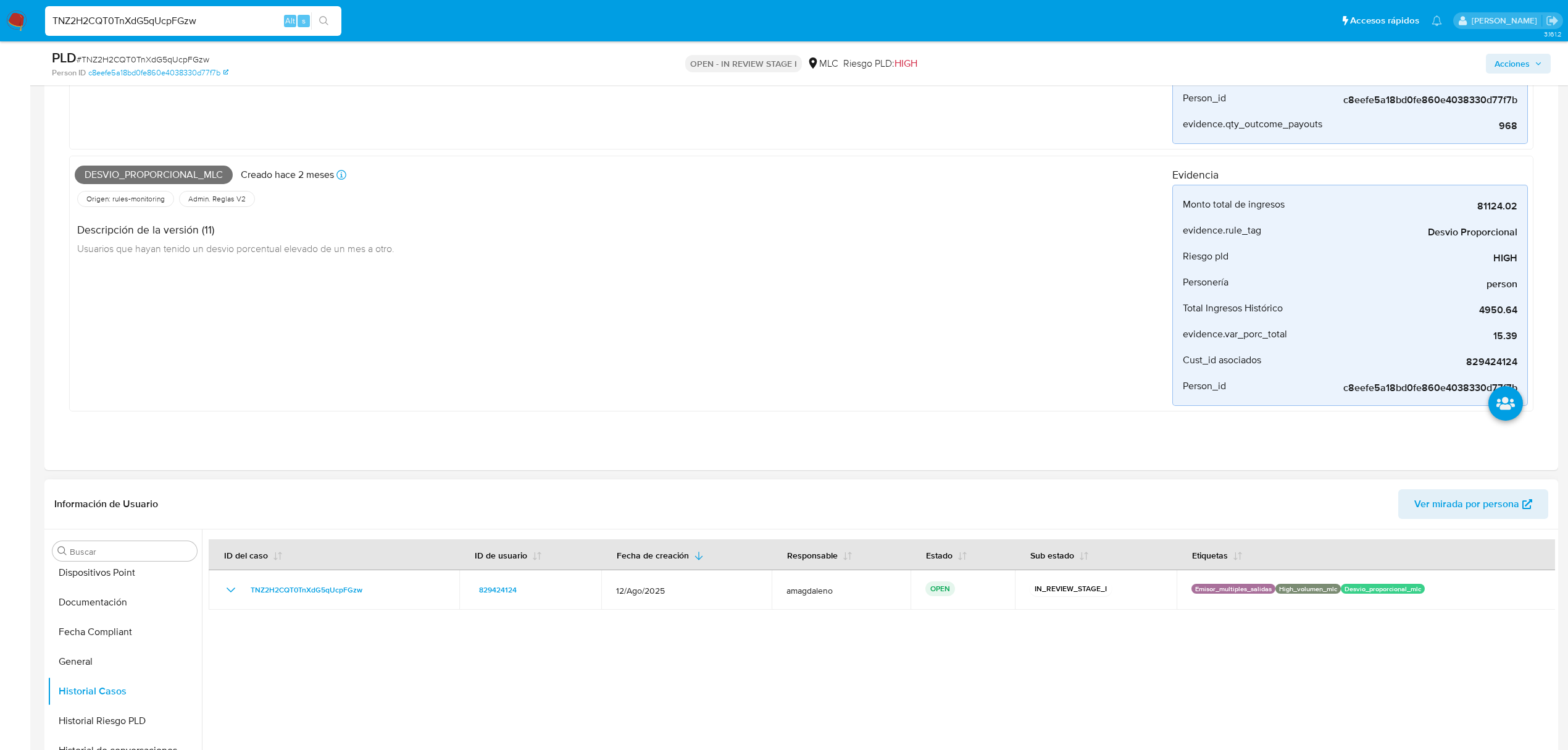
scroll to position [520, 0]
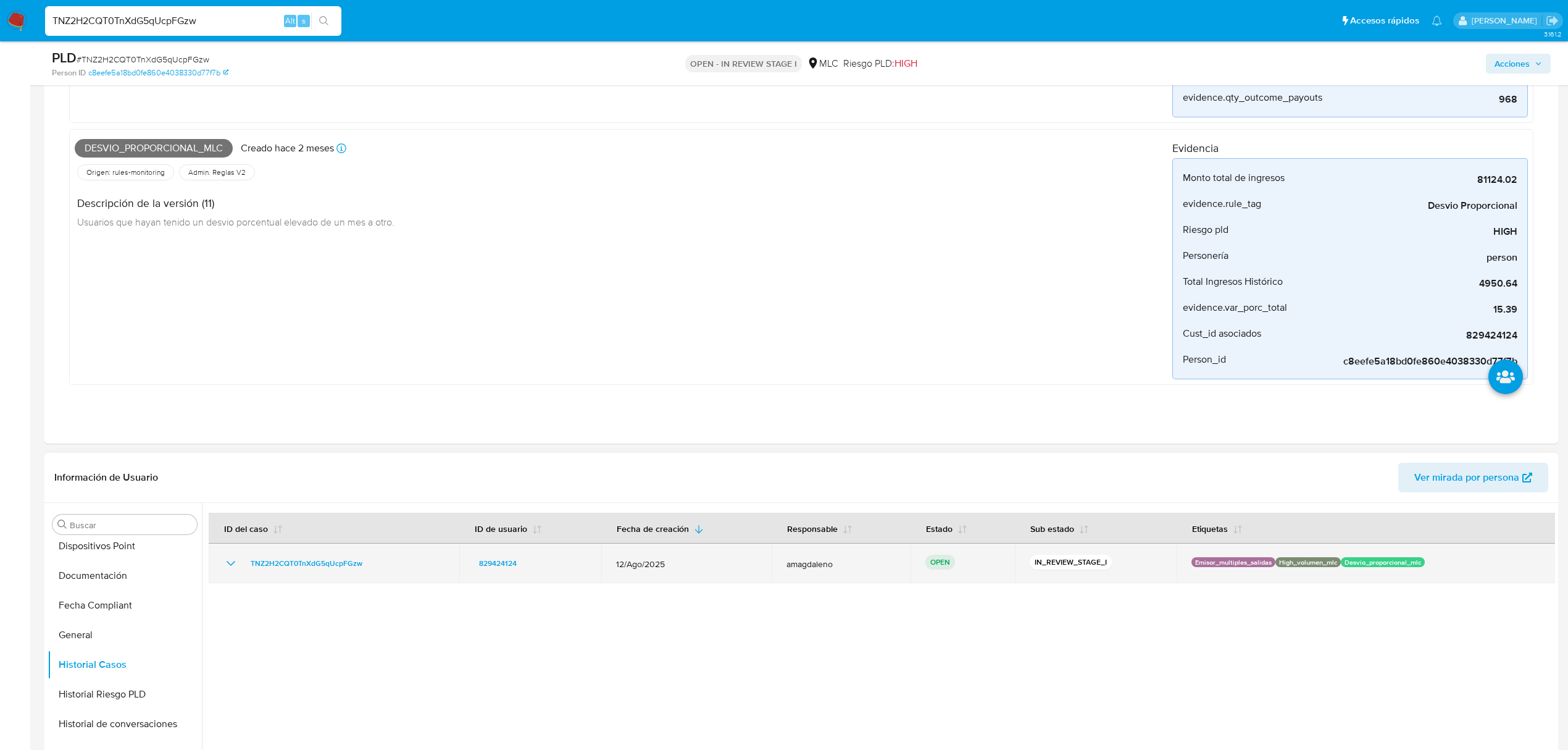
click at [228, 571] on icon "Mostrar/Ocultar" at bounding box center [231, 564] width 15 height 15
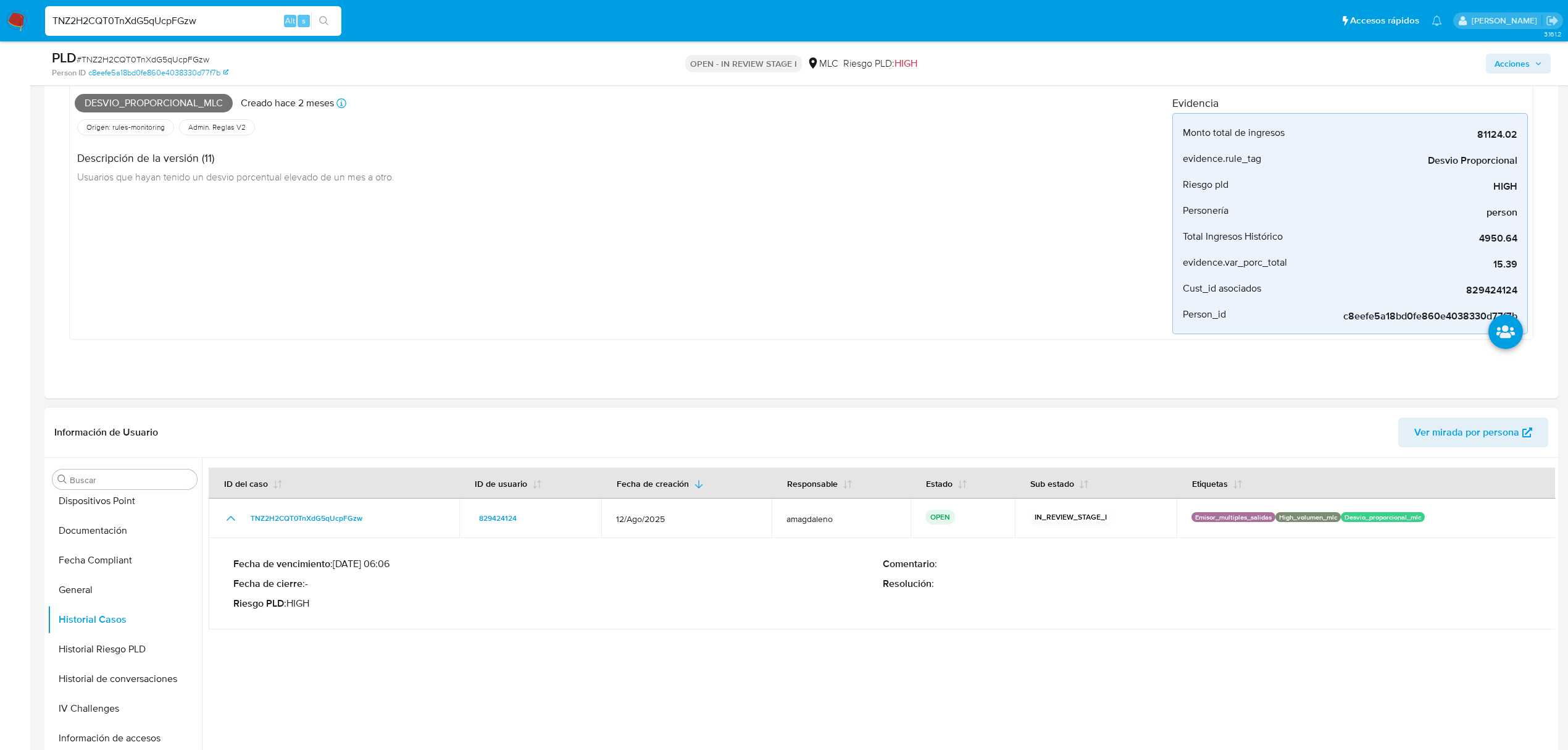
scroll to position [602, 0]
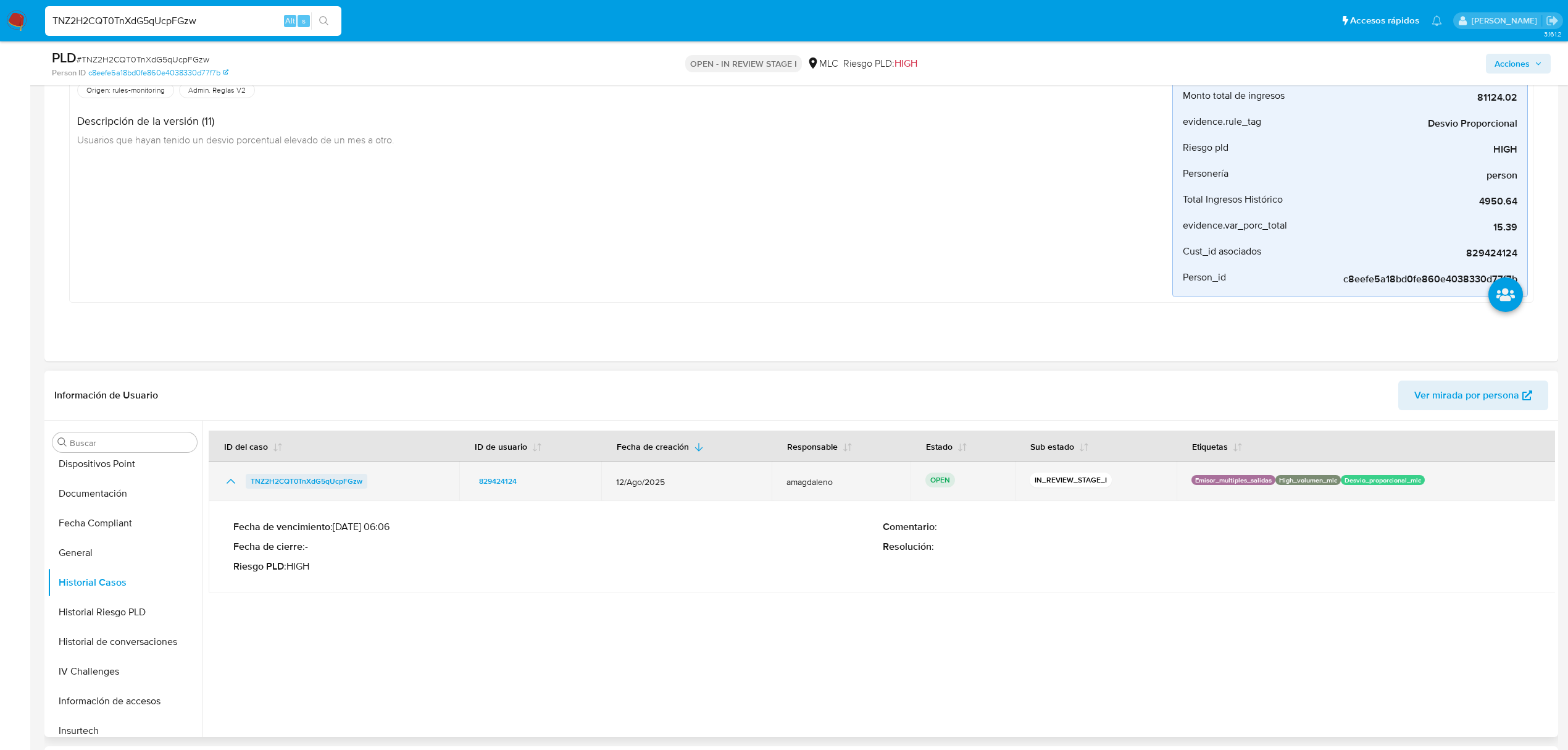
click at [330, 484] on span "TNZ2H2CQT0TnXdG5qUcpFGzw" at bounding box center [306, 481] width 111 height 15
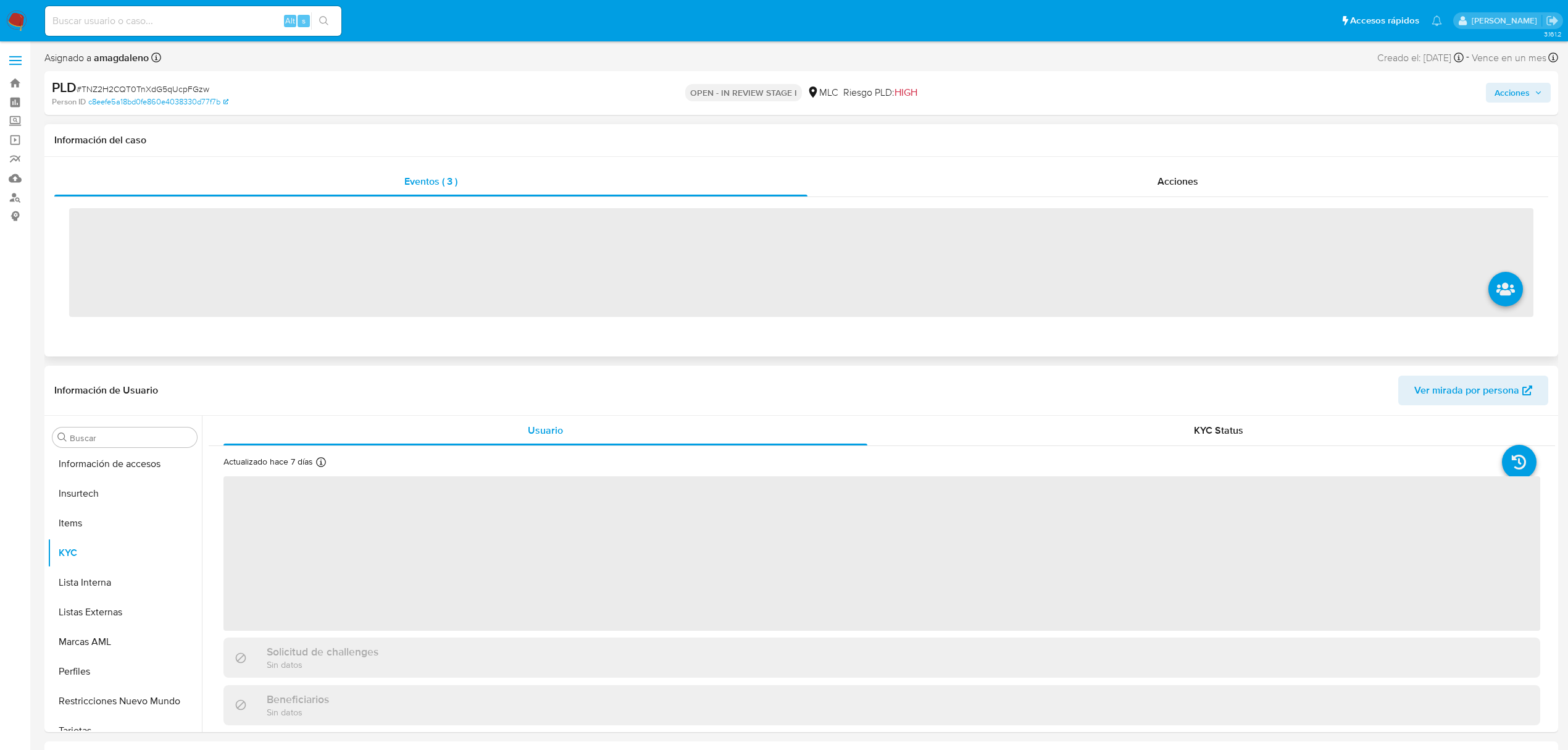
scroll to position [581, 0]
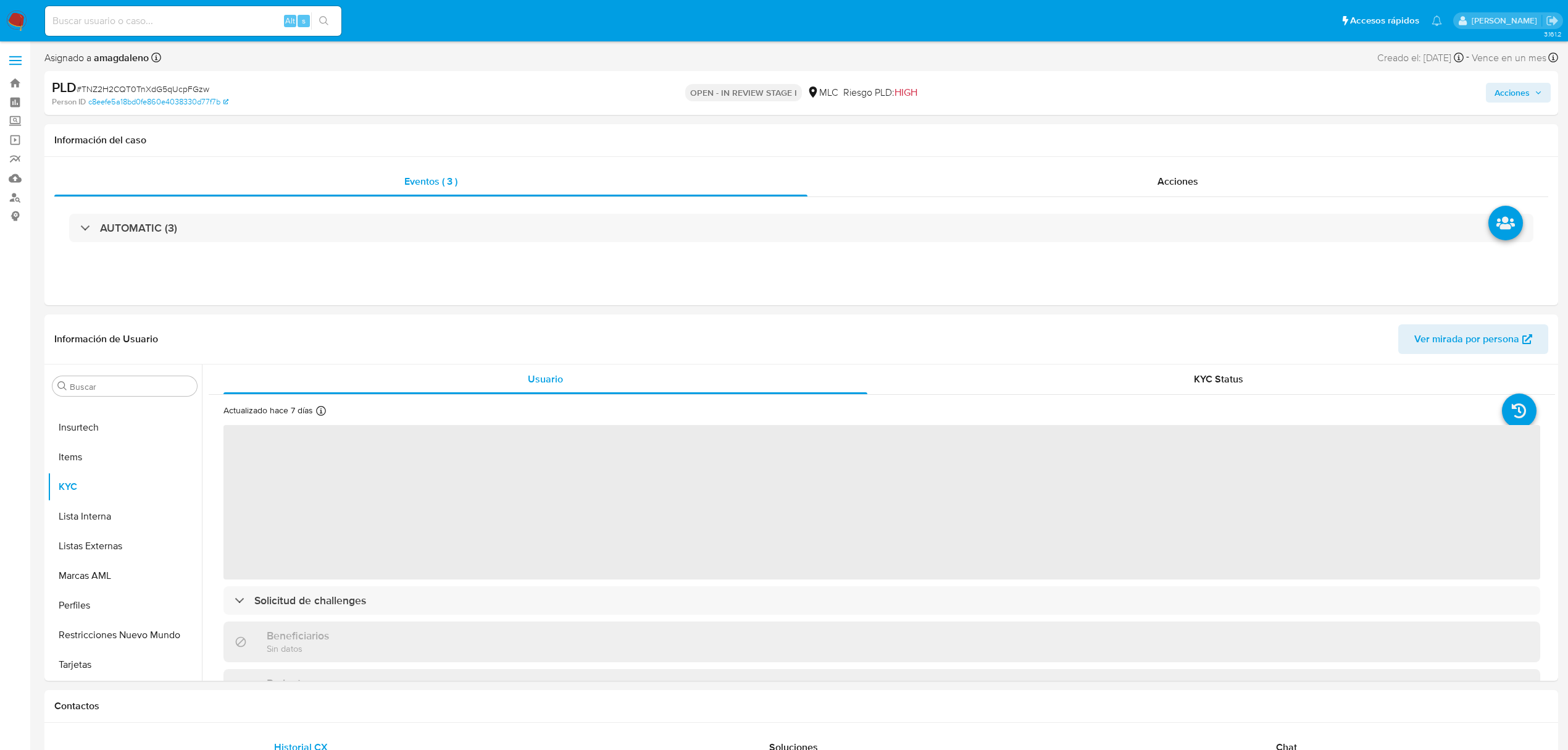
select select "10"
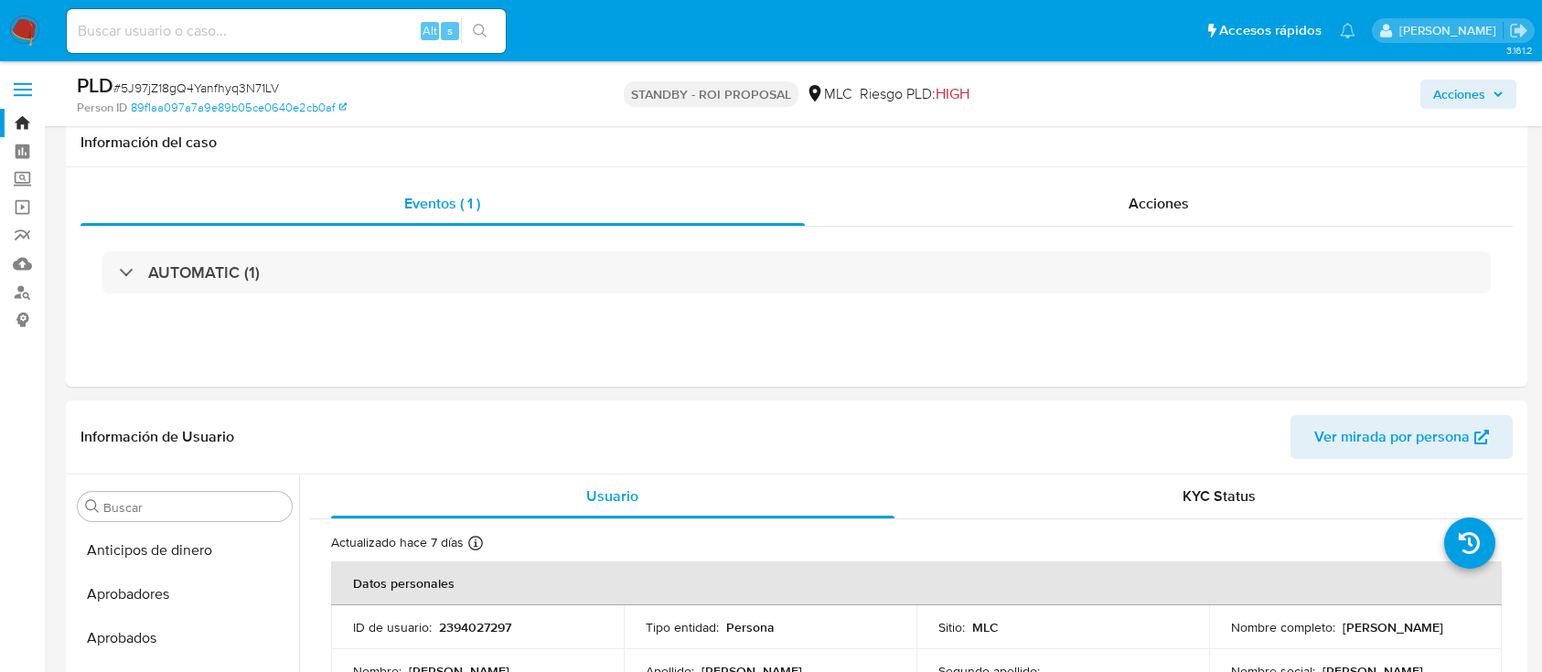
select select "10"
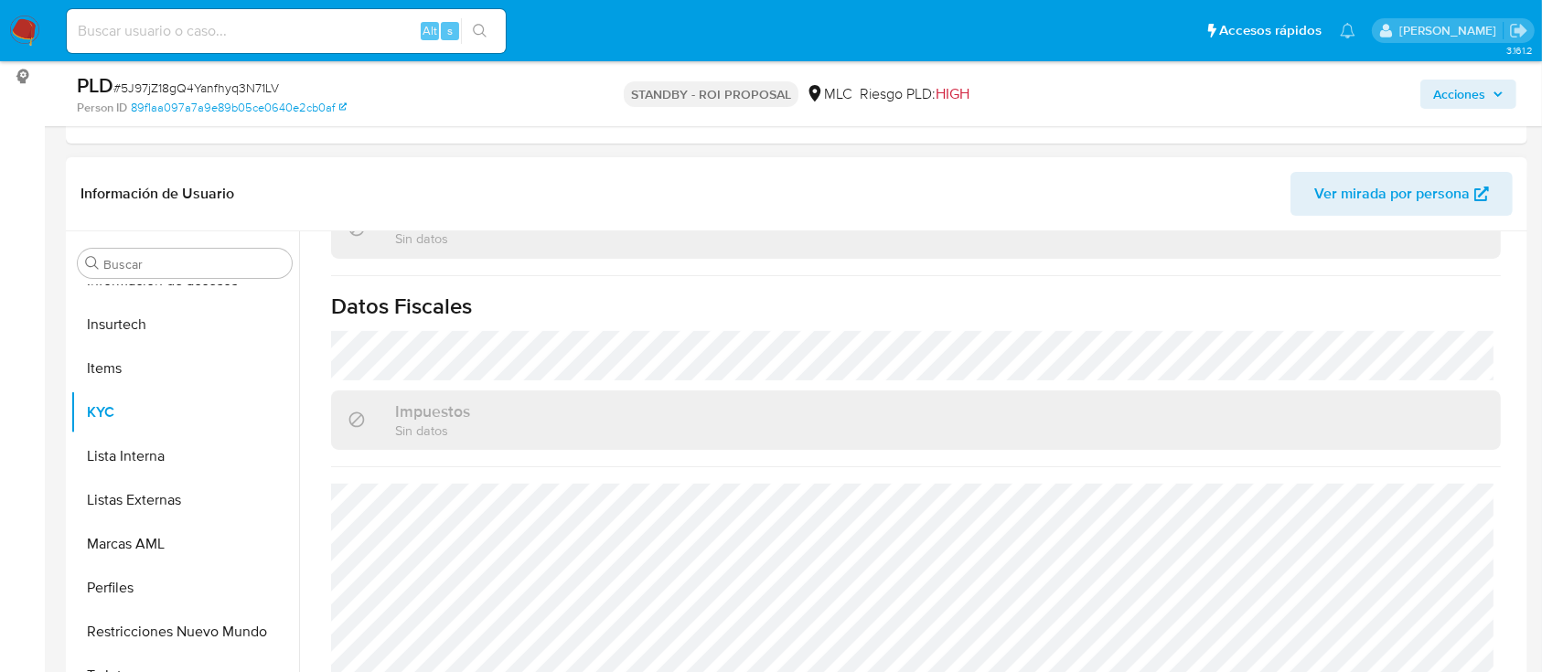
scroll to position [1041, 0]
